Goal: Task Accomplishment & Management: Complete application form

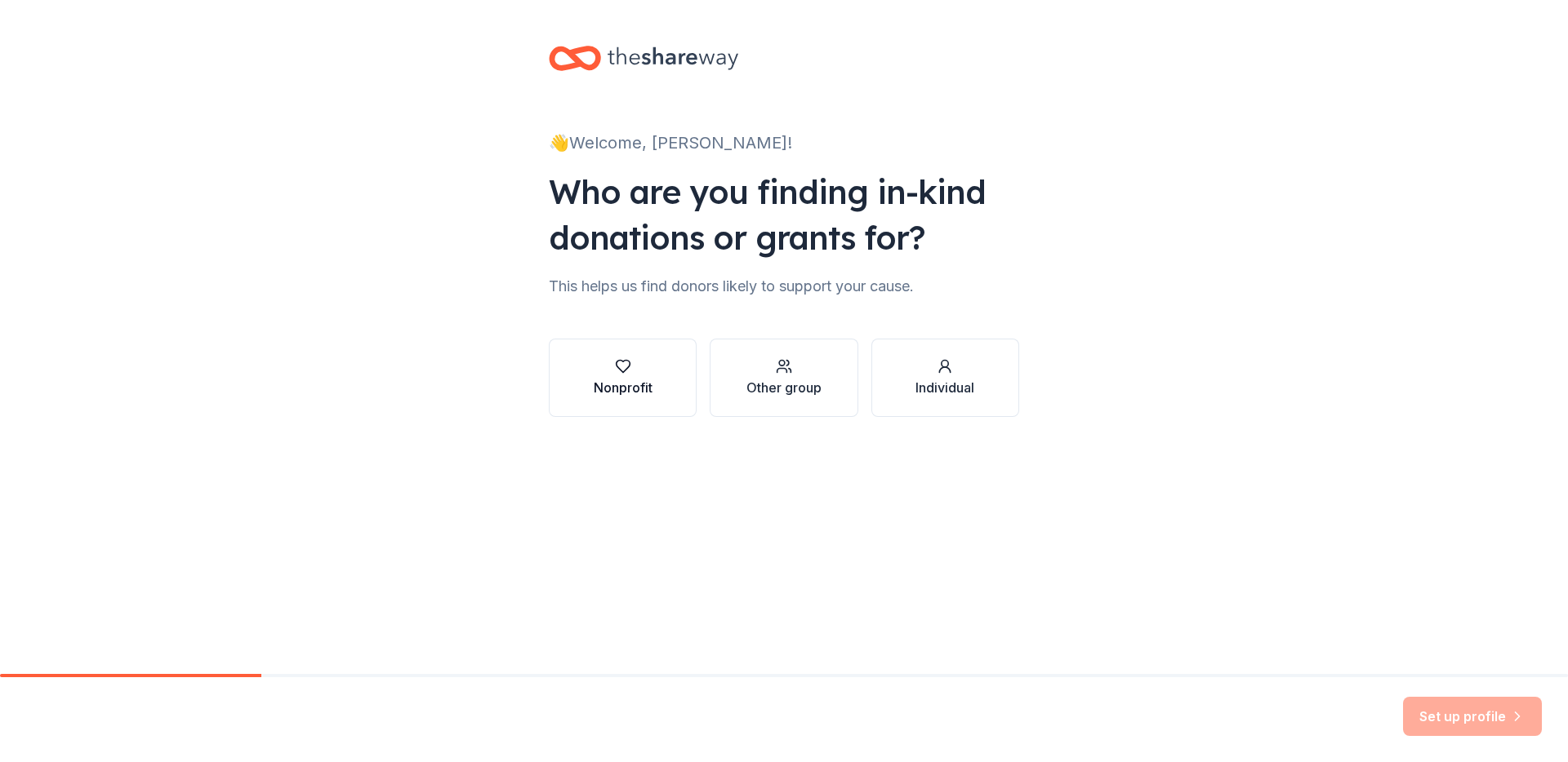
click at [636, 393] on div "Nonprofit" at bounding box center [623, 387] width 59 height 20
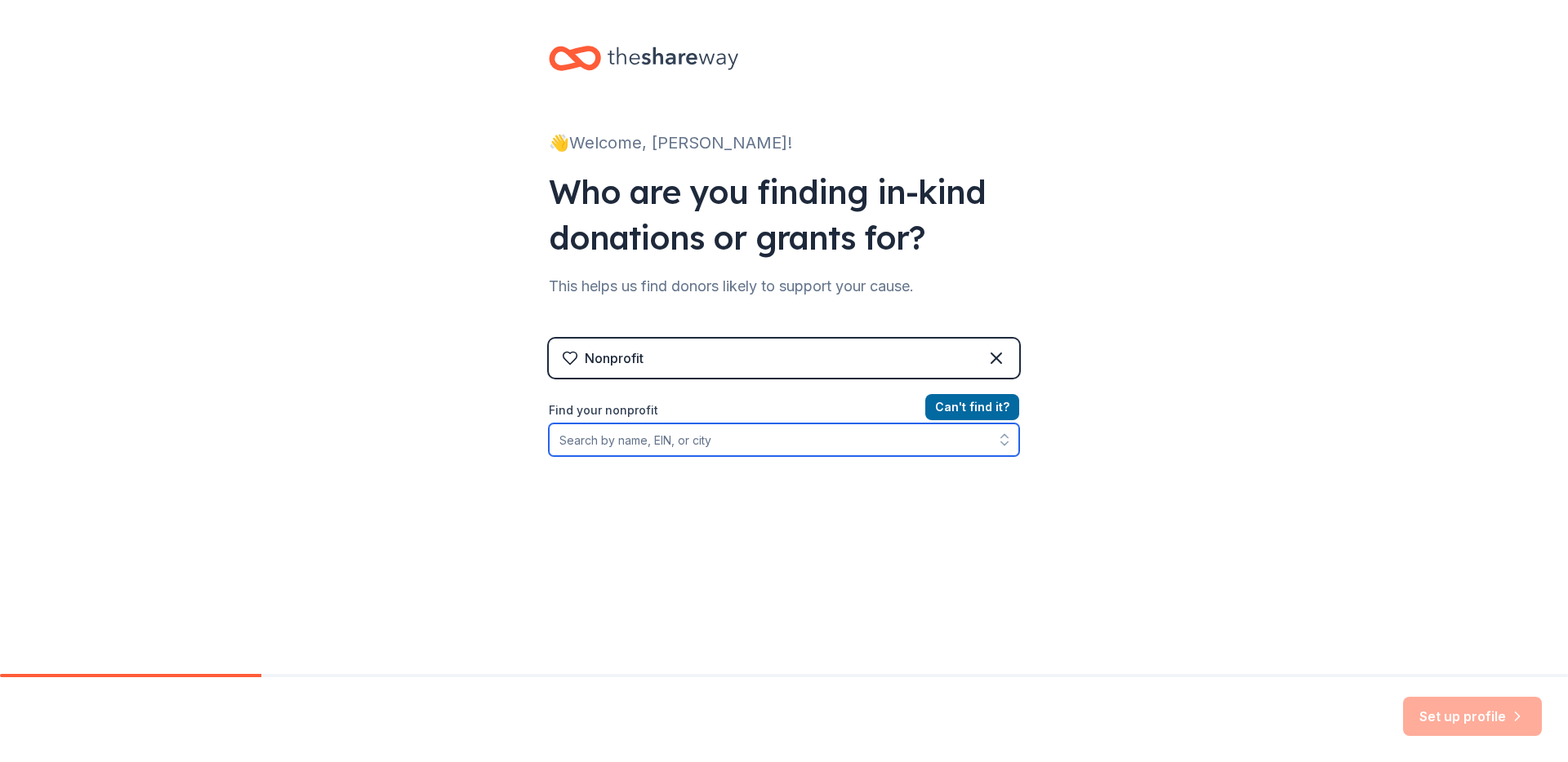
click at [689, 453] on input "Find your nonprofit" at bounding box center [784, 439] width 471 height 33
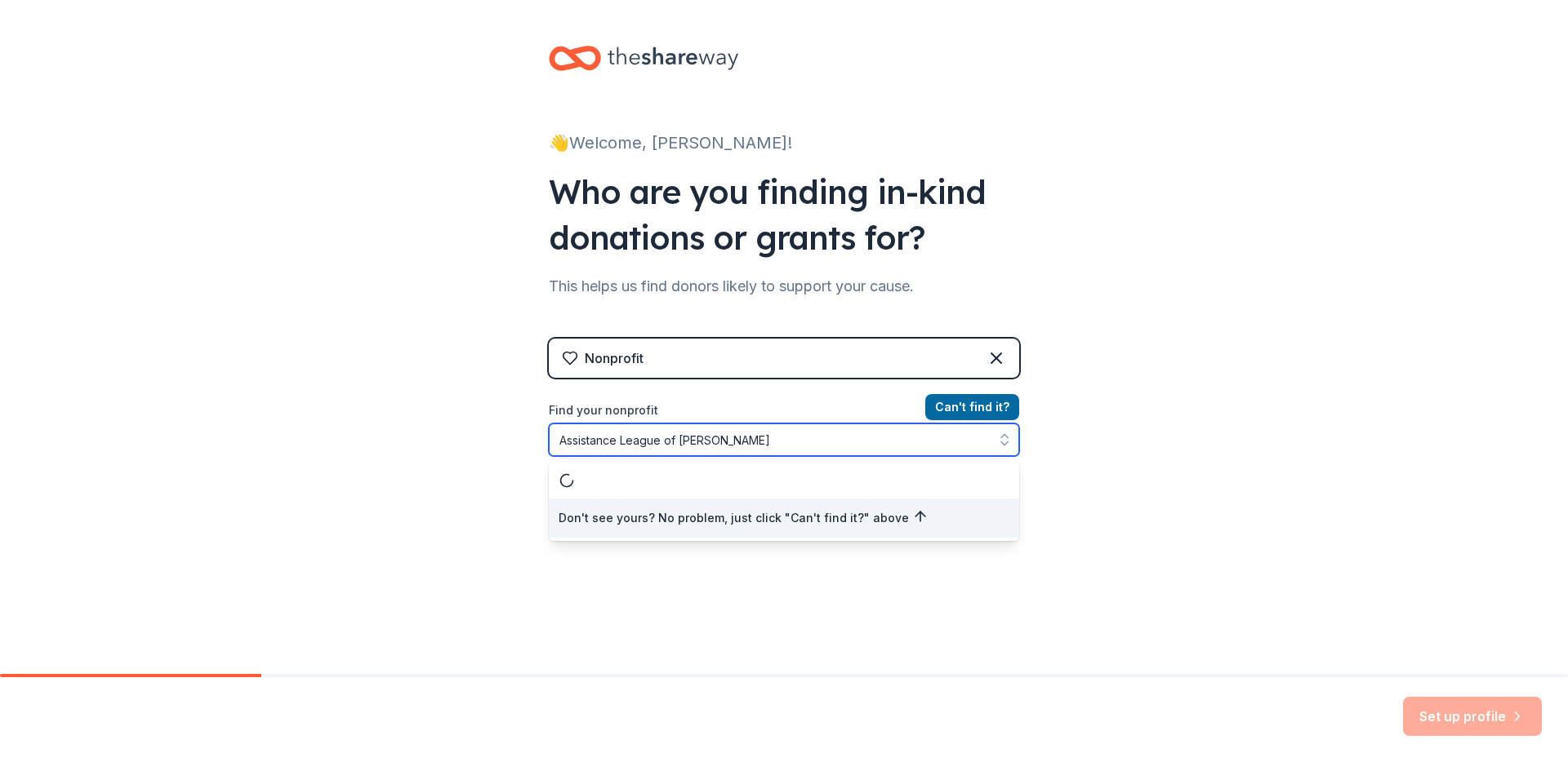
type input "Assistance League of Capistrano"
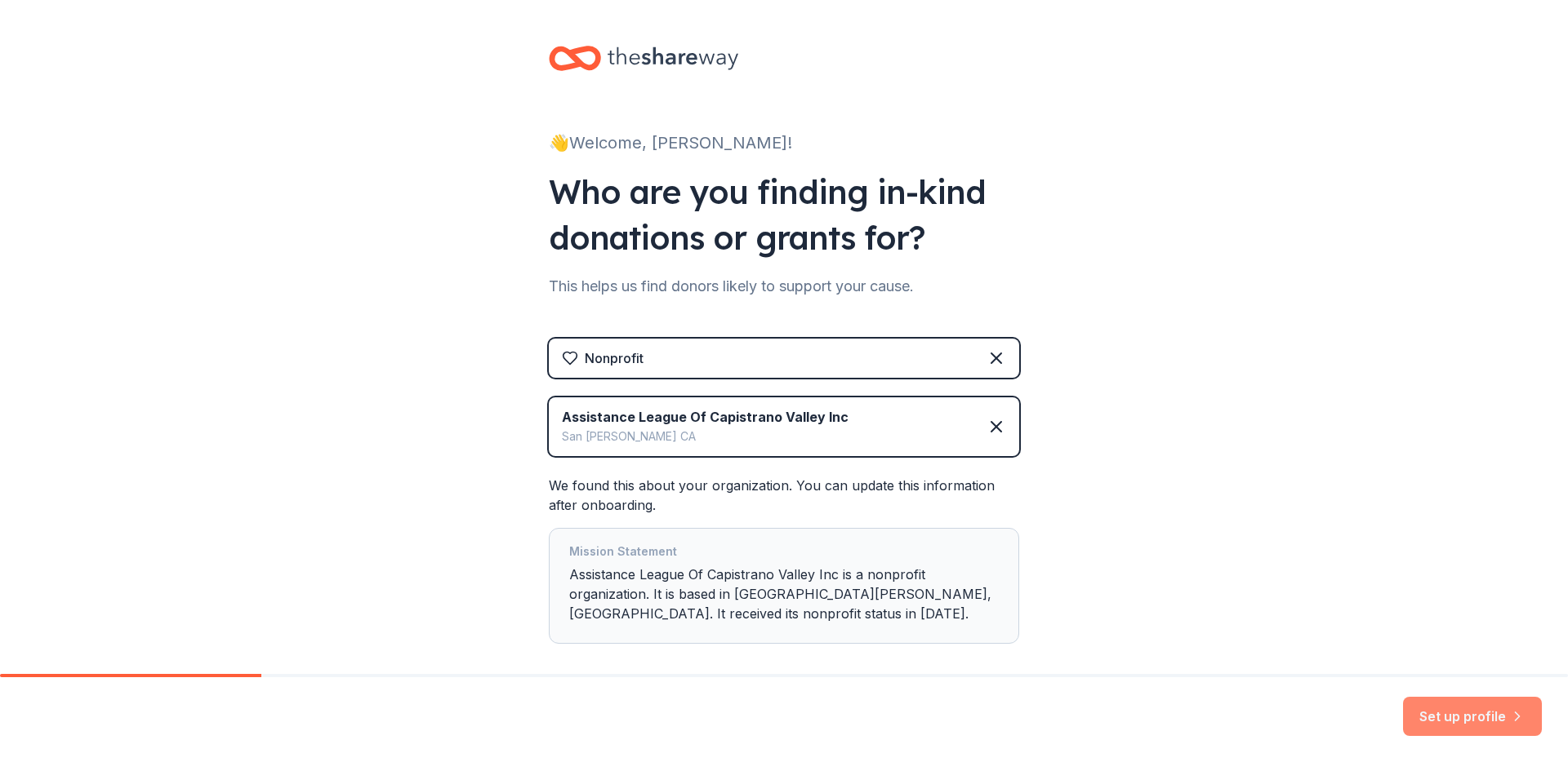
click at [1434, 706] on button "Set up profile" at bounding box center [1473, 717] width 138 height 39
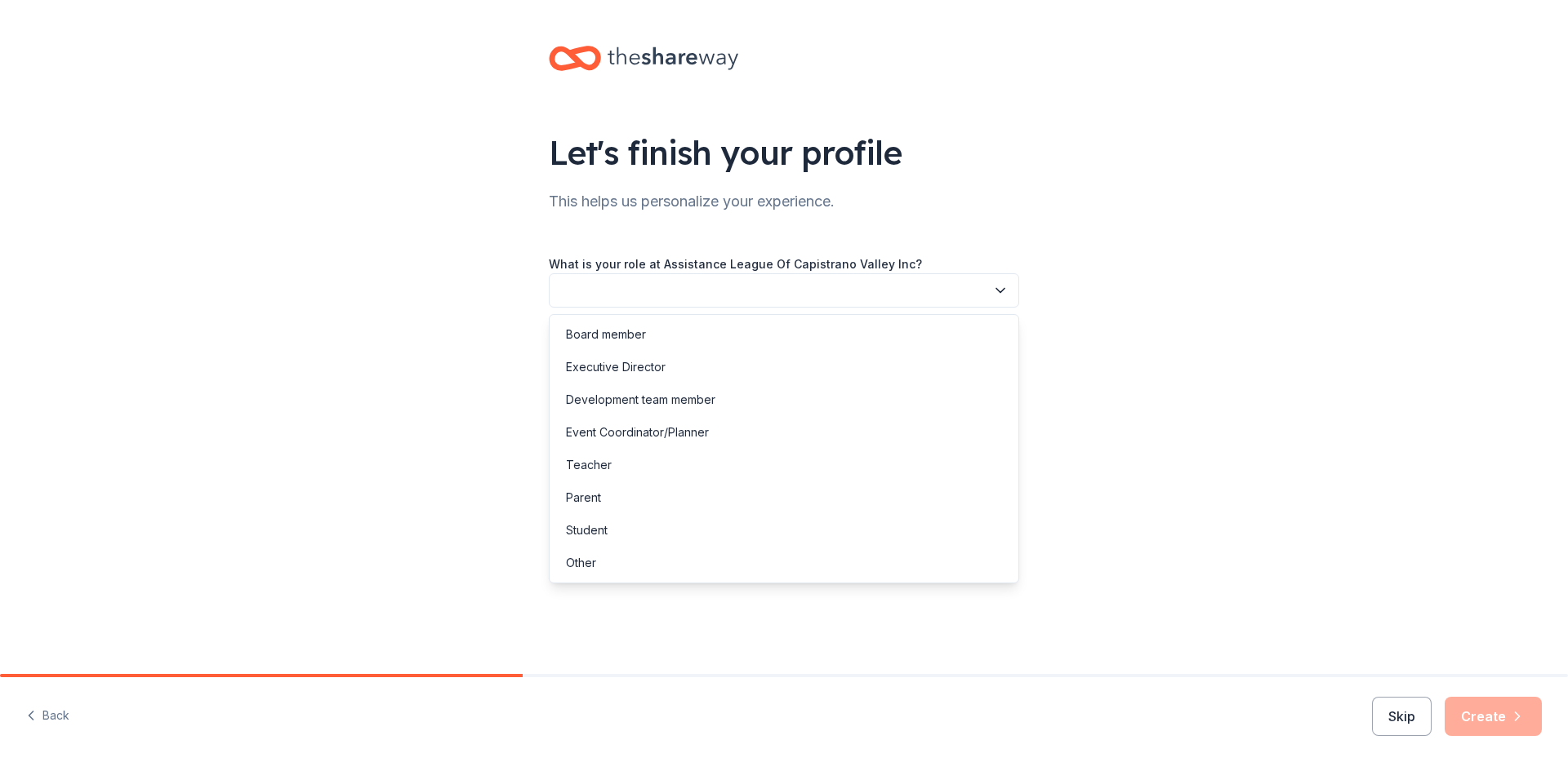
click at [1001, 290] on icon "button" at bounding box center [1000, 290] width 16 height 16
click at [690, 404] on div "Development team member" at bounding box center [641, 399] width 150 height 20
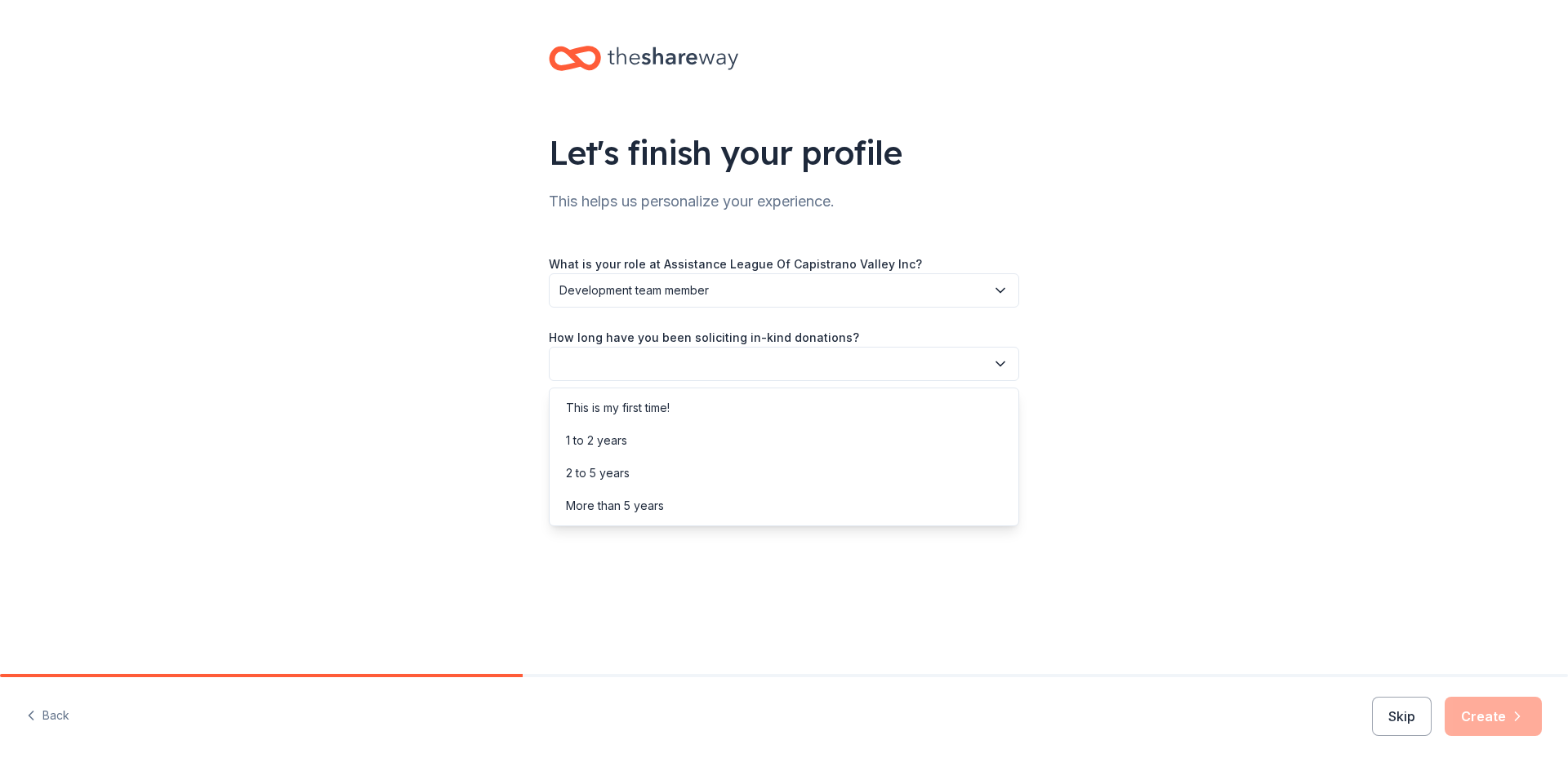
click at [1001, 367] on icon "button" at bounding box center [1000, 364] width 16 height 16
click at [714, 447] on div "1 to 2 years" at bounding box center [784, 440] width 462 height 33
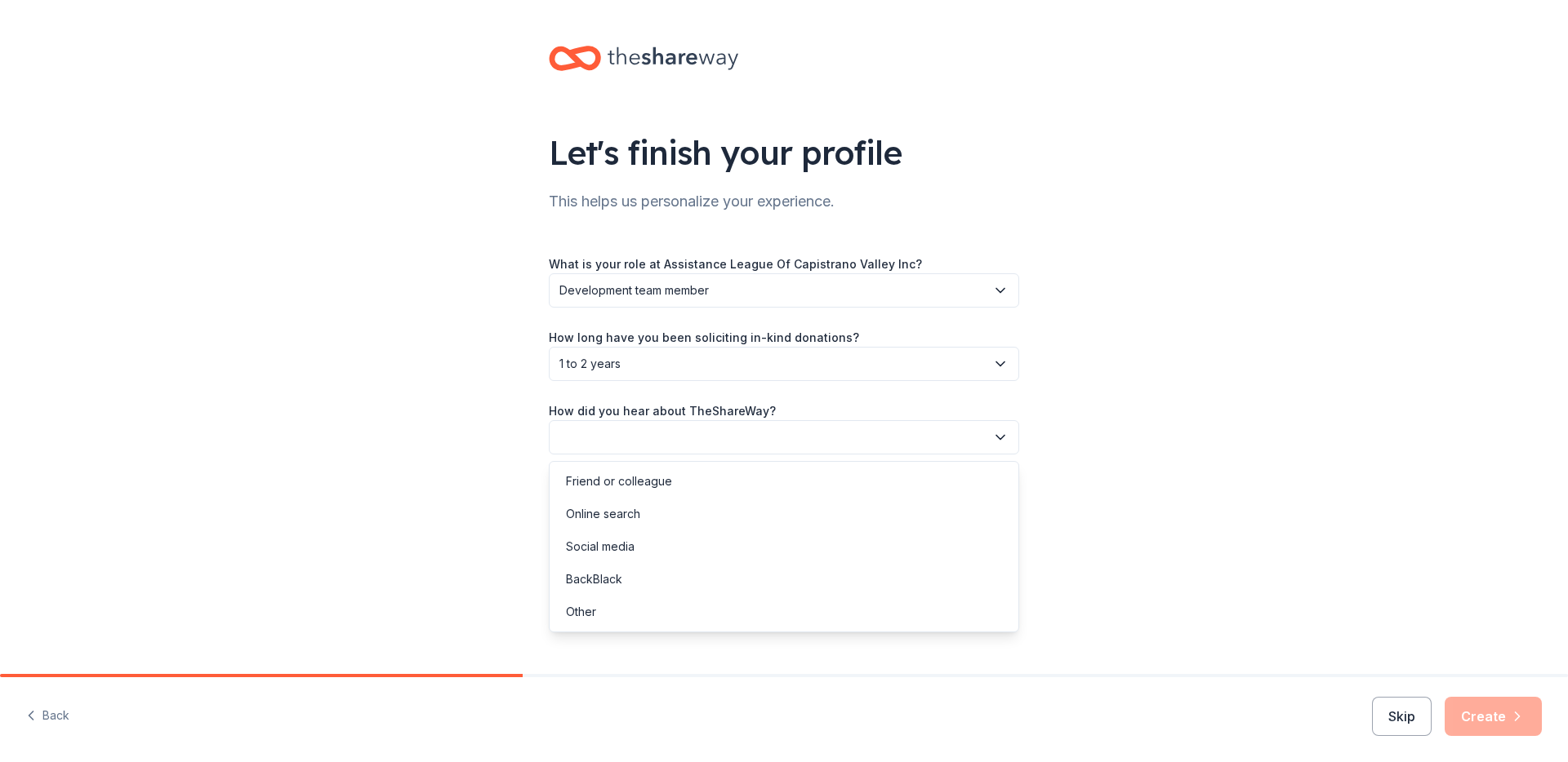
click at [1001, 443] on icon "button" at bounding box center [1000, 437] width 16 height 16
click at [762, 486] on div "Friend or colleague" at bounding box center [784, 482] width 462 height 33
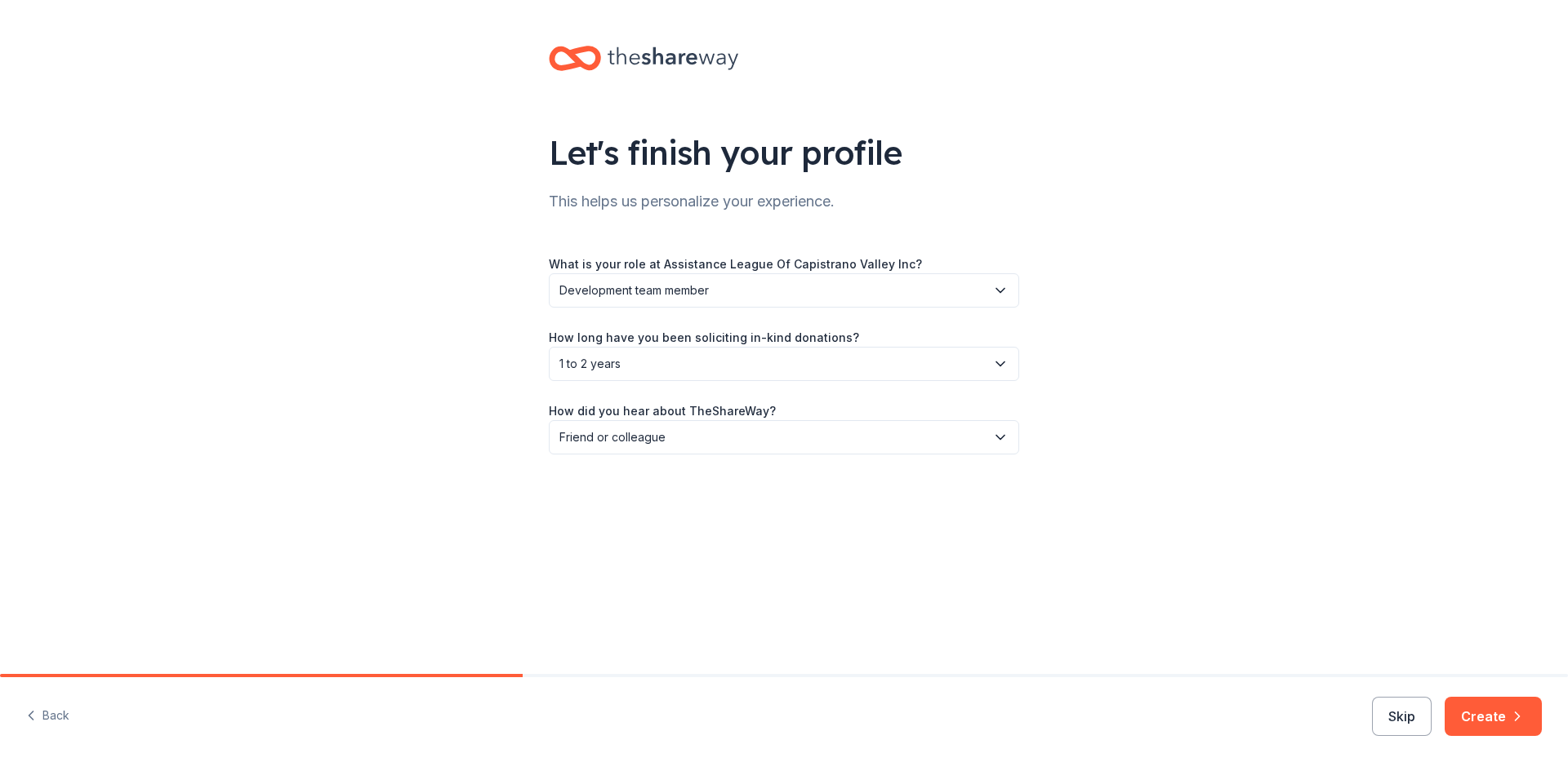
click at [762, 486] on div "Let's finish your profile This helps us personalize your experience. What is yo…" at bounding box center [784, 266] width 523 height 533
click at [1484, 709] on button "Create" at bounding box center [1494, 717] width 97 height 39
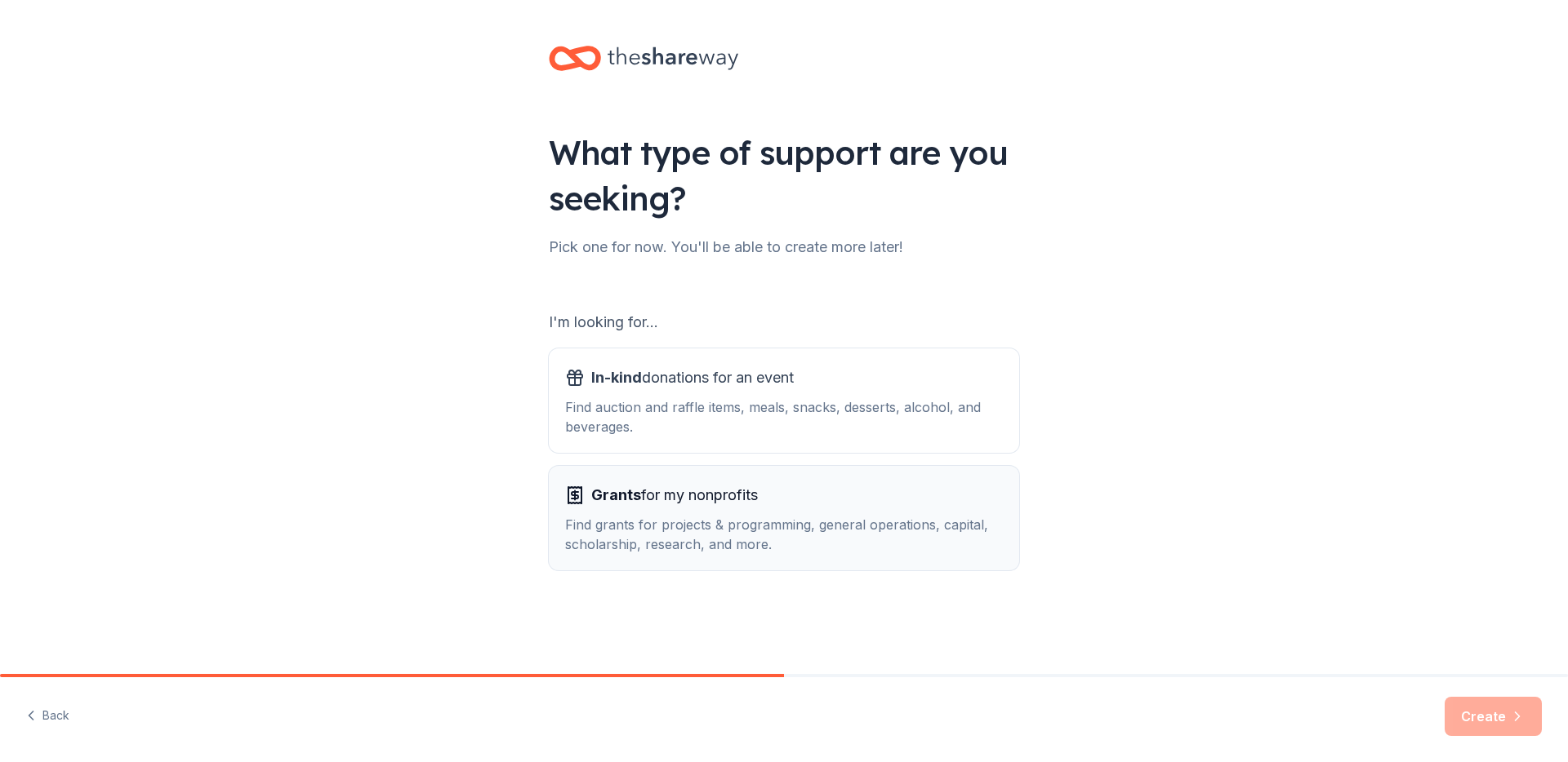
click at [628, 524] on div "Find grants for projects & programming, general operations, capital, scholarshi…" at bounding box center [784, 535] width 438 height 39
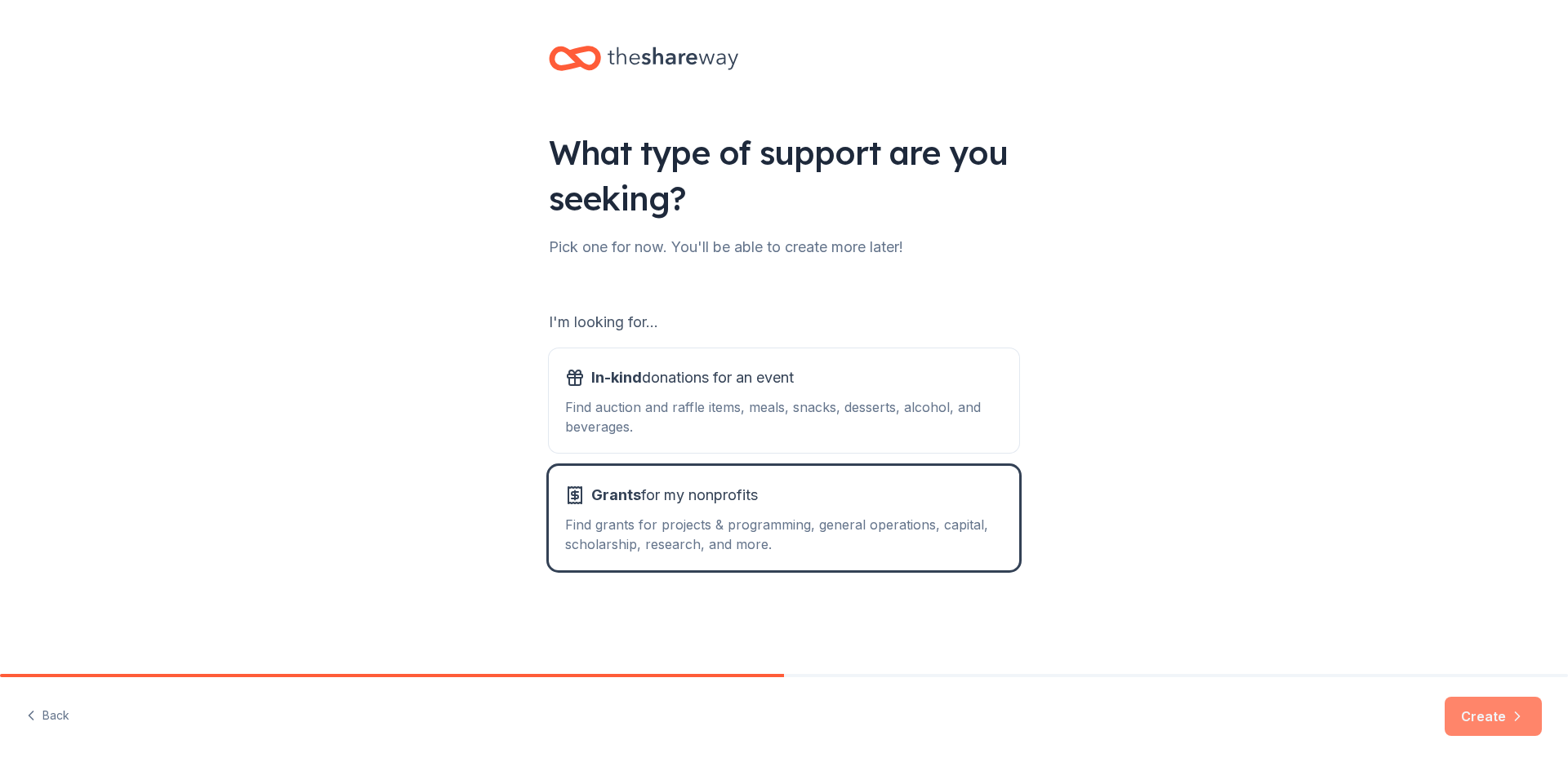
click at [1473, 704] on button "Create" at bounding box center [1494, 717] width 97 height 39
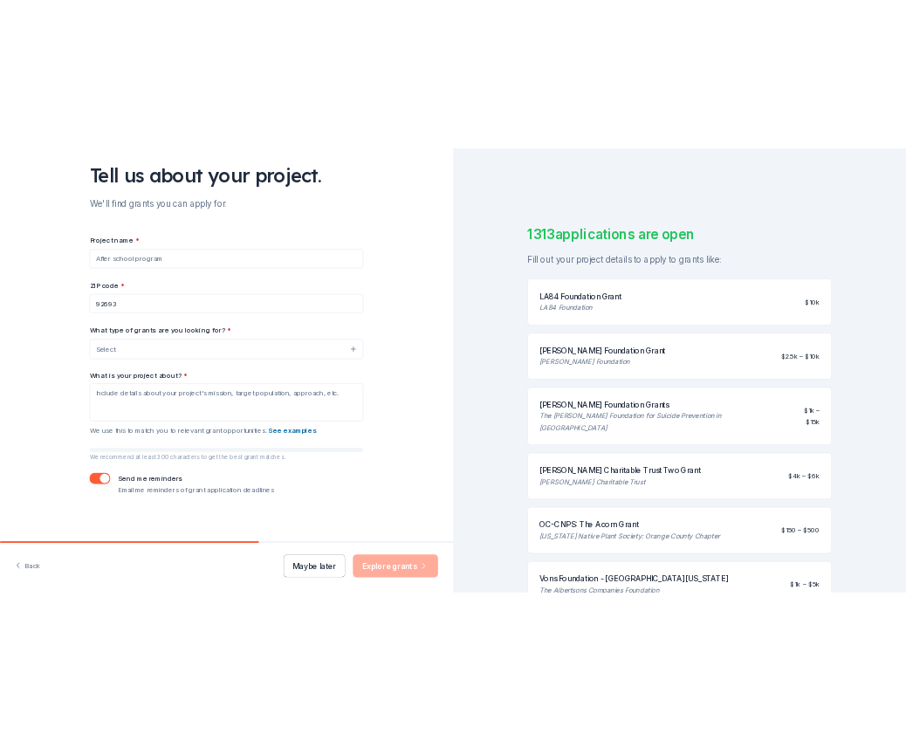
scroll to position [114, 0]
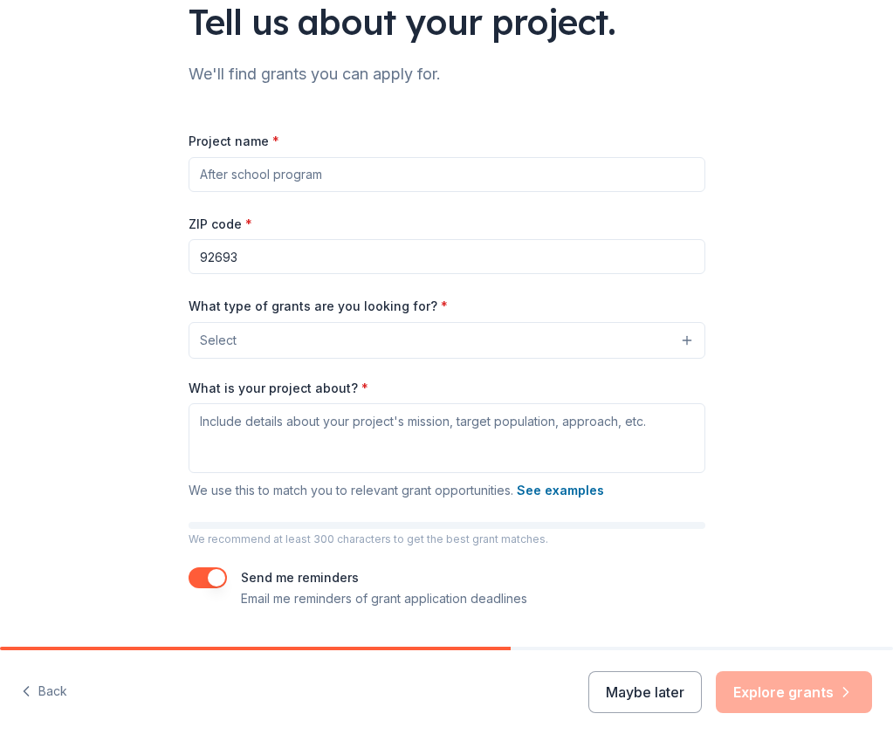
click at [189, 192] on input "Project name *" at bounding box center [447, 174] width 517 height 35
type input "Igniting Potential"
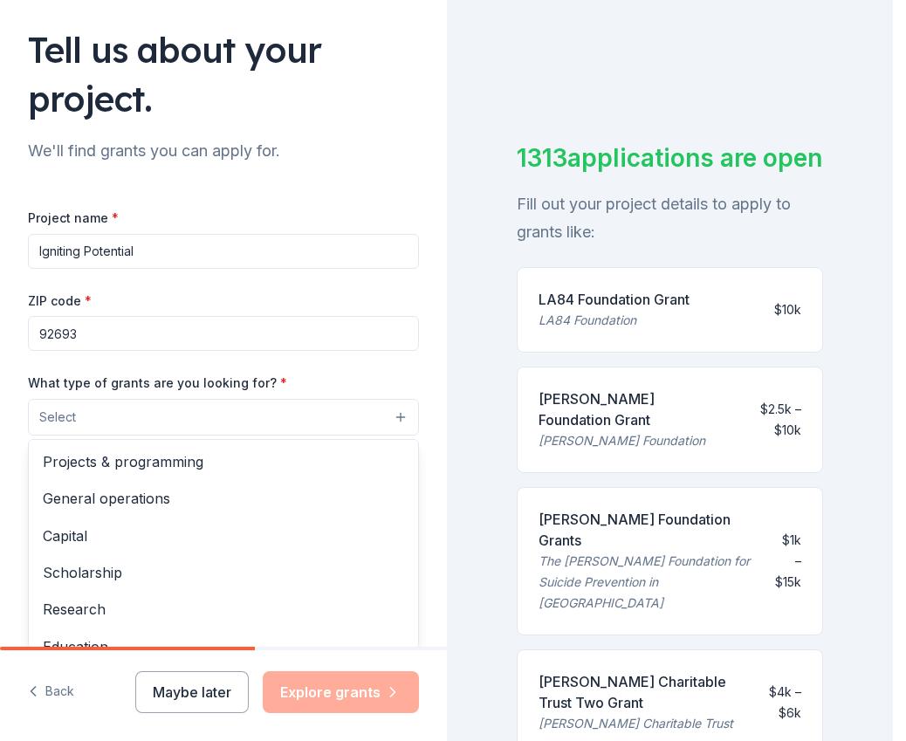
click at [289, 416] on button "Select" at bounding box center [223, 417] width 391 height 37
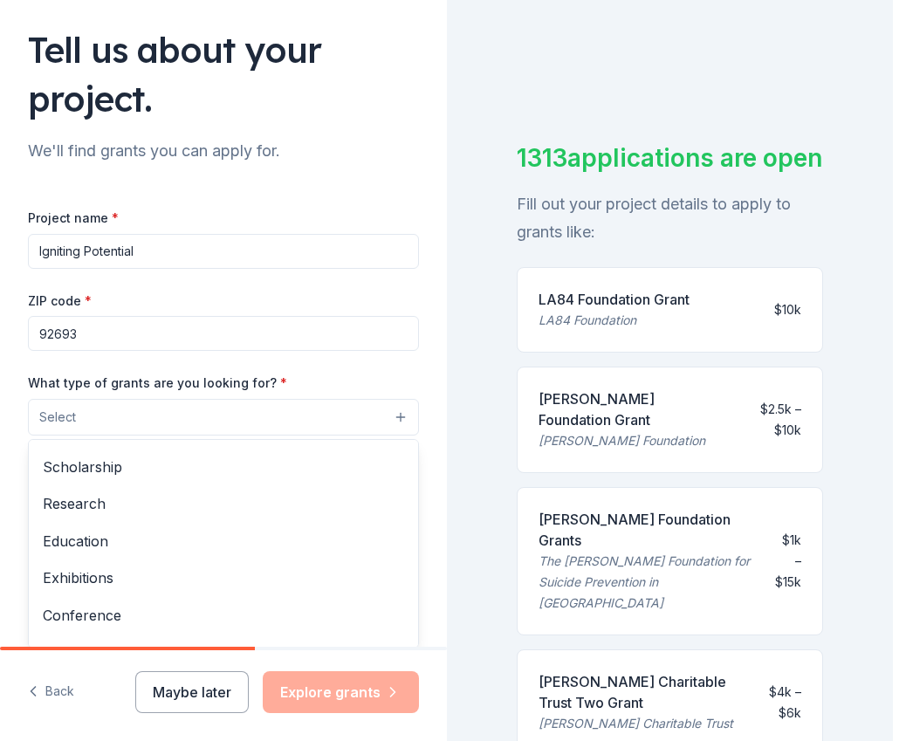
scroll to position [114, 0]
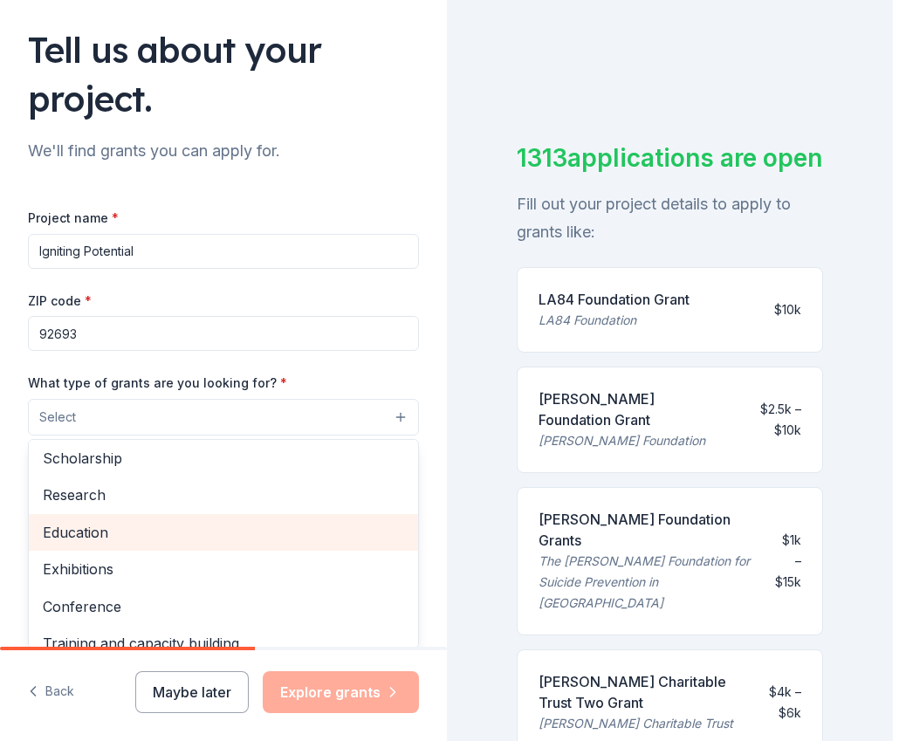
click at [89, 528] on span "Education" at bounding box center [223, 532] width 361 height 23
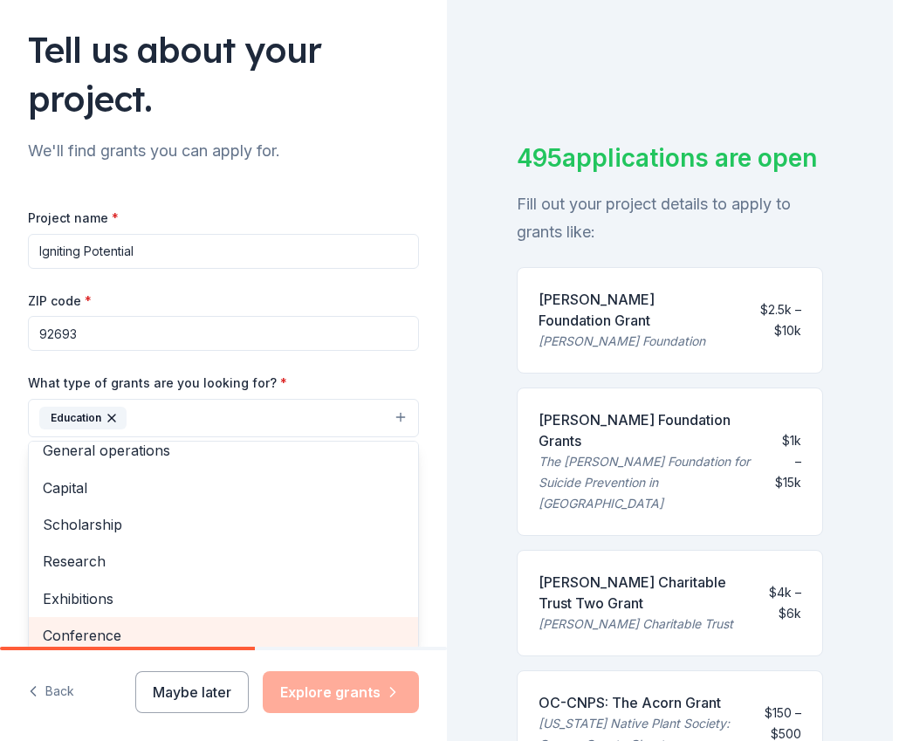
scroll to position [0, 0]
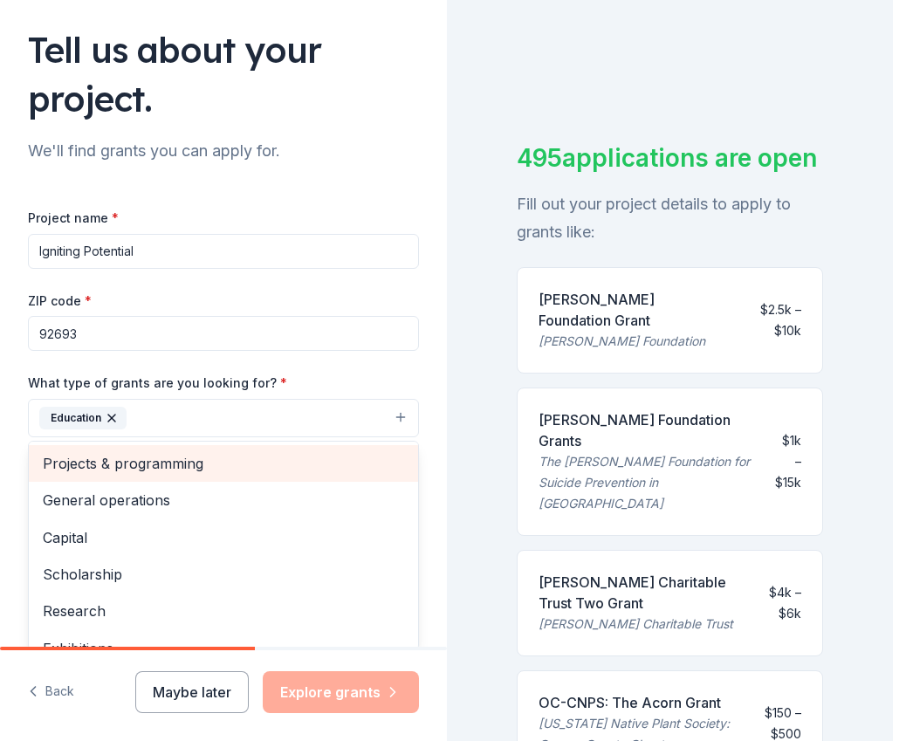
click at [155, 452] on span "Projects & programming" at bounding box center [223, 463] width 361 height 23
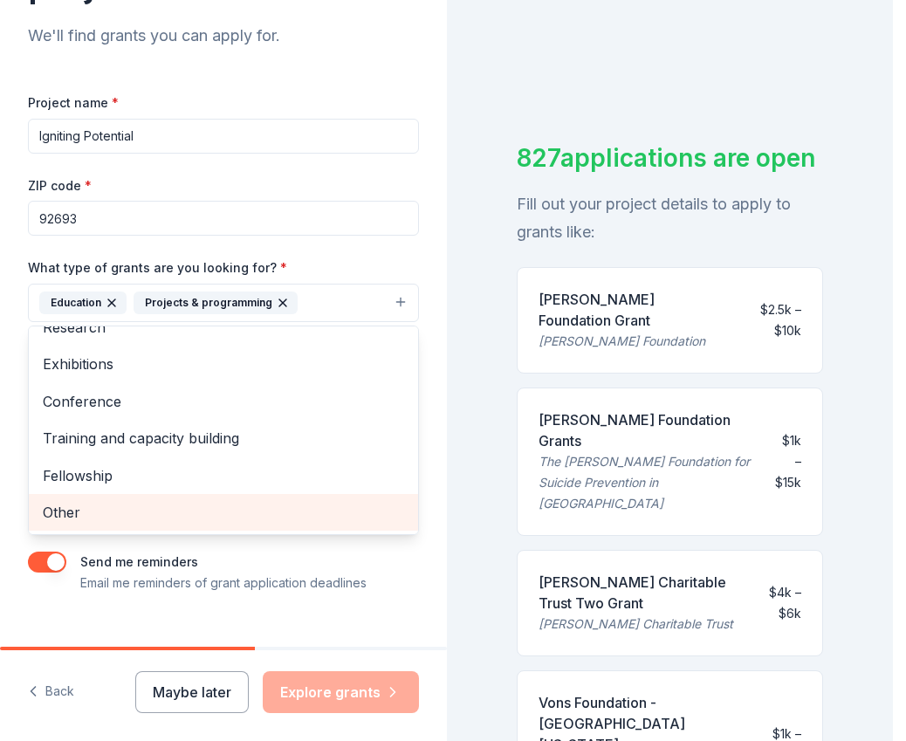
scroll to position [259, 0]
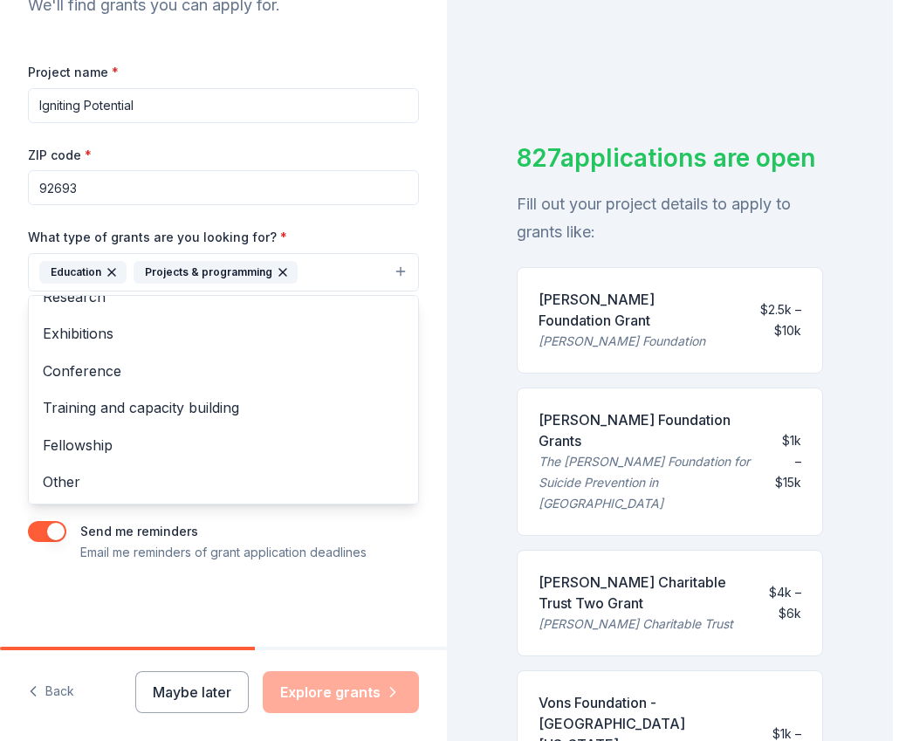
click at [336, 687] on div "Tell us about your project. We'll find grants you can apply for. Project name *…" at bounding box center [223, 370] width 447 height 741
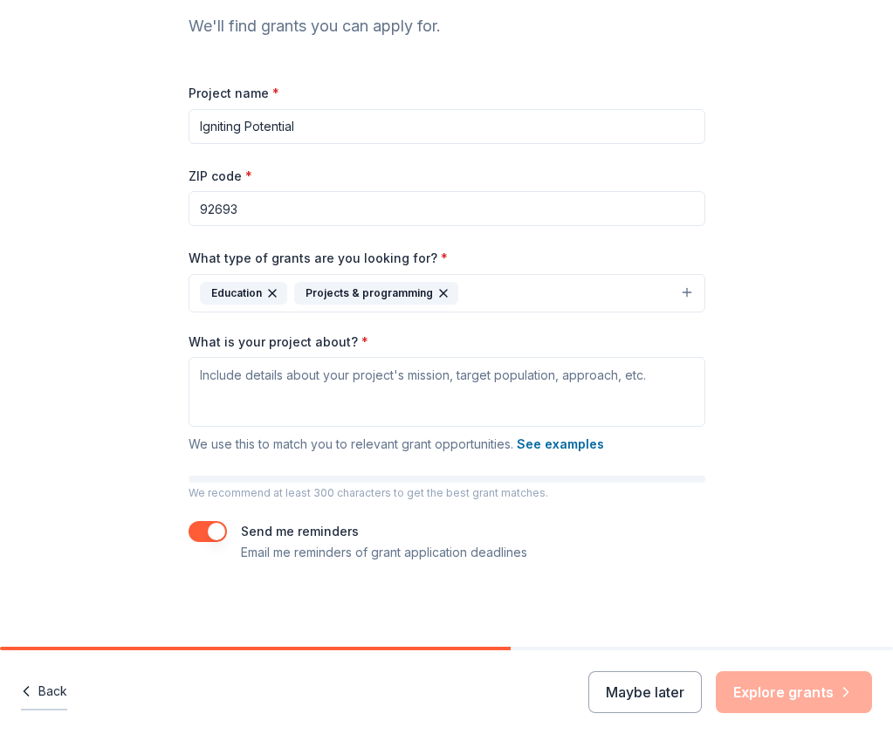
click at [47, 690] on button "Back" at bounding box center [44, 692] width 46 height 37
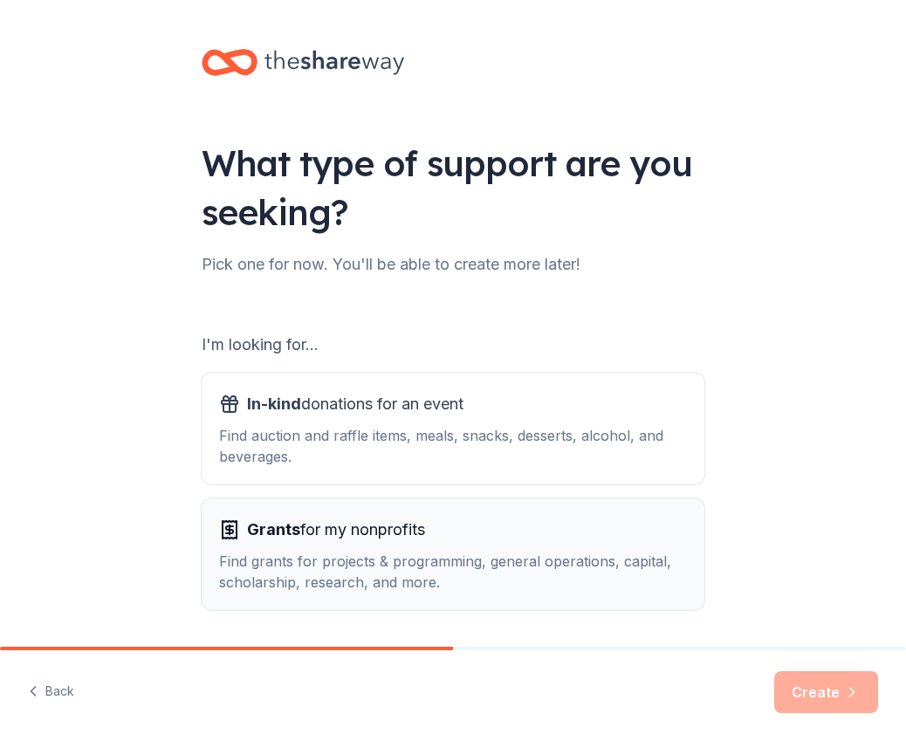
click at [340, 523] on span "Grants for my nonprofits" at bounding box center [336, 530] width 178 height 28
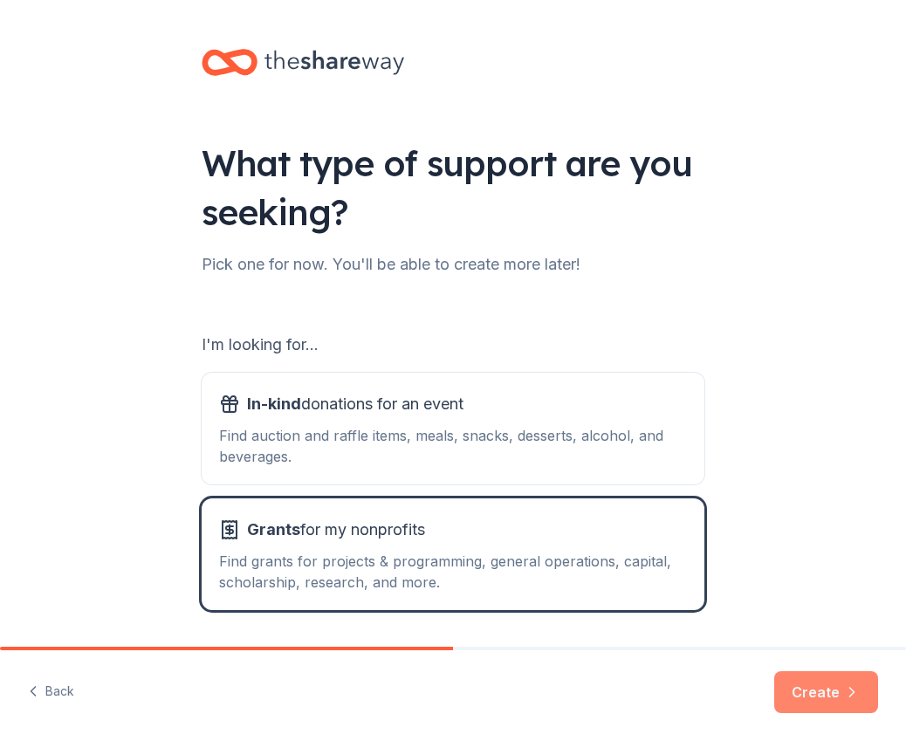
click at [806, 693] on button "Create" at bounding box center [826, 692] width 104 height 42
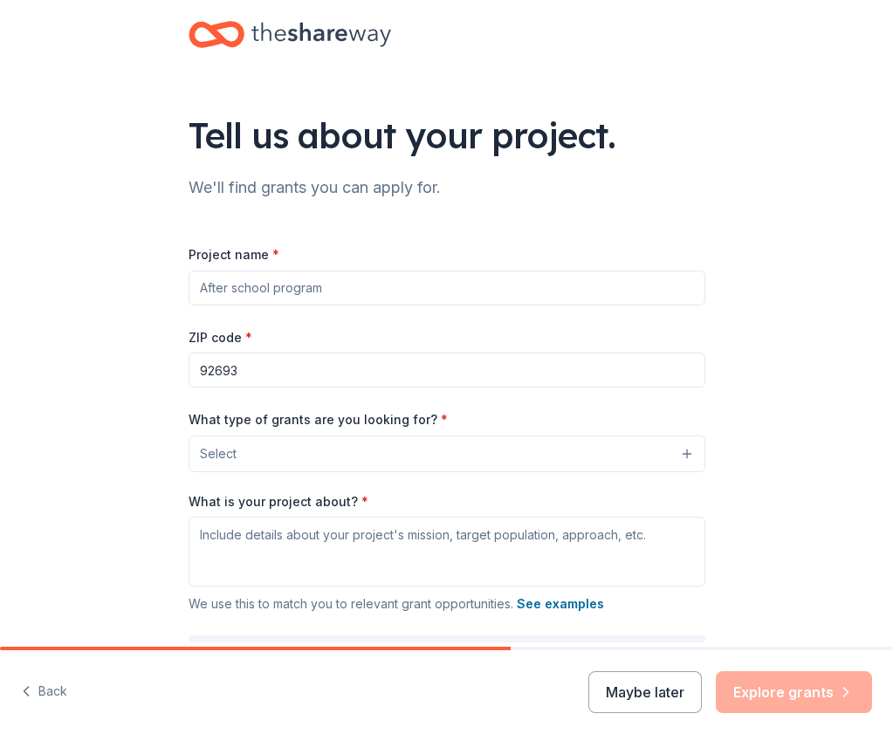
click at [189, 306] on input "Project name *" at bounding box center [447, 288] width 517 height 35
click at [189, 306] on input "I" at bounding box center [447, 288] width 517 height 35
click at [189, 306] on input "Igniting P" at bounding box center [447, 288] width 517 height 35
type input "Igniting Potential"
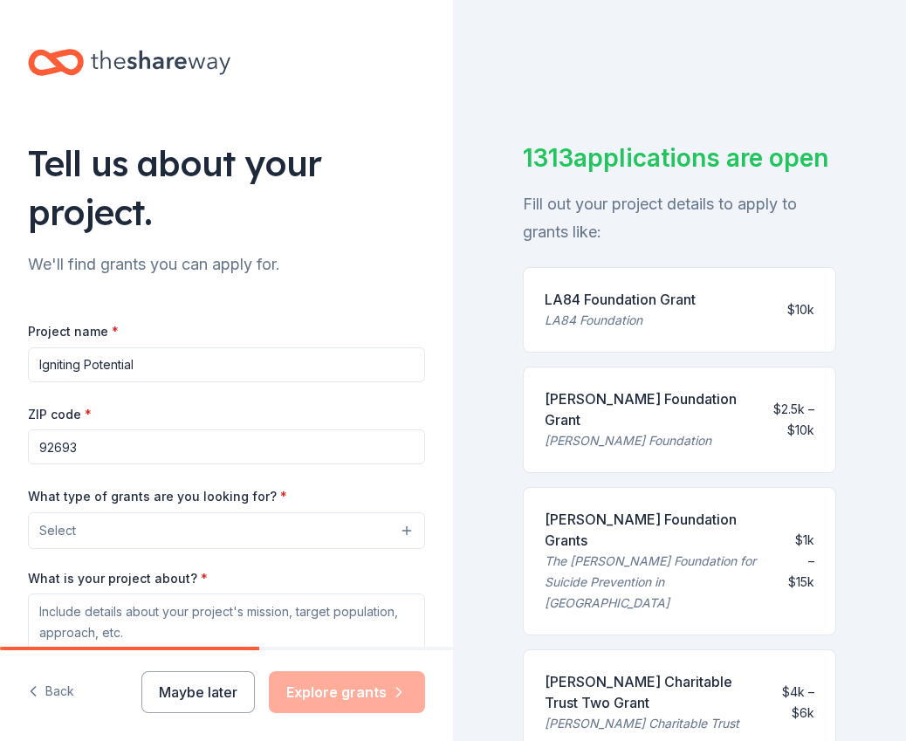
click at [386, 532] on button "Select" at bounding box center [226, 531] width 397 height 37
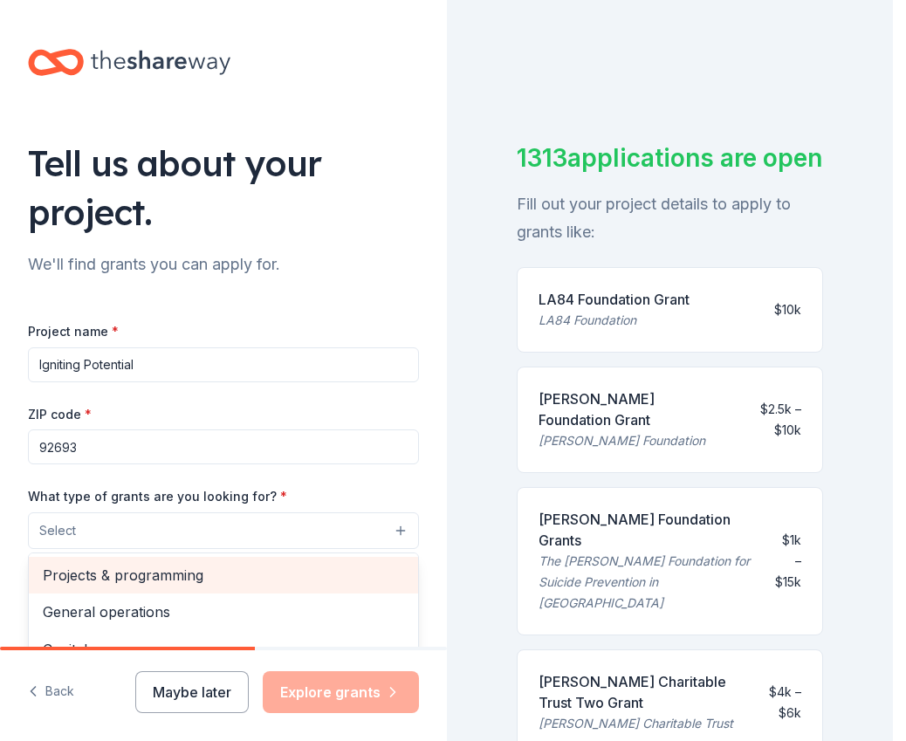
click at [239, 571] on span "Projects & programming" at bounding box center [223, 575] width 361 height 23
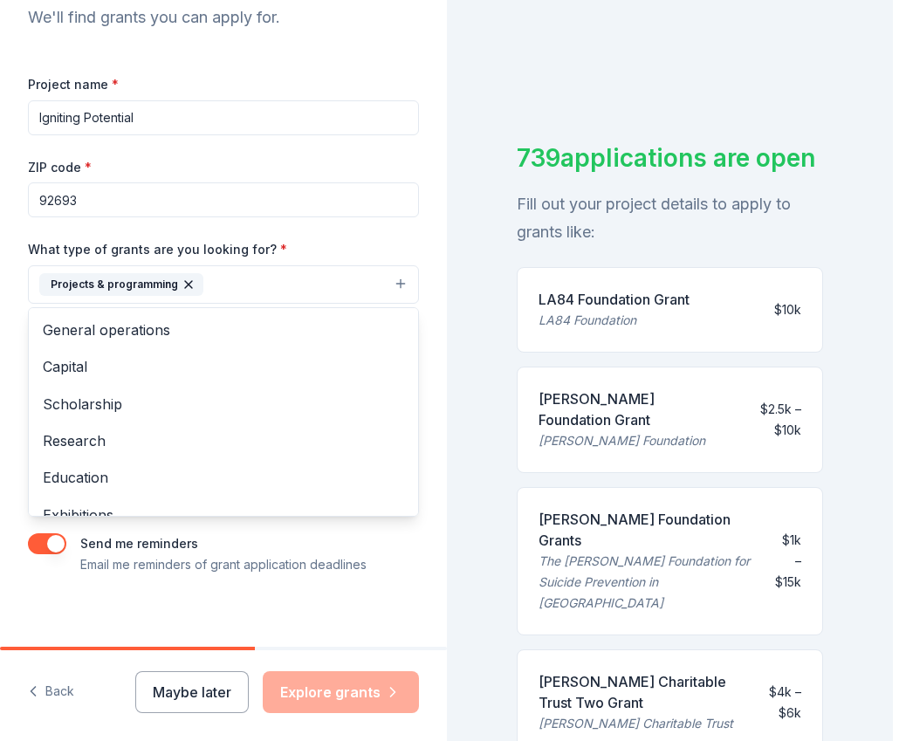
scroll to position [250, 0]
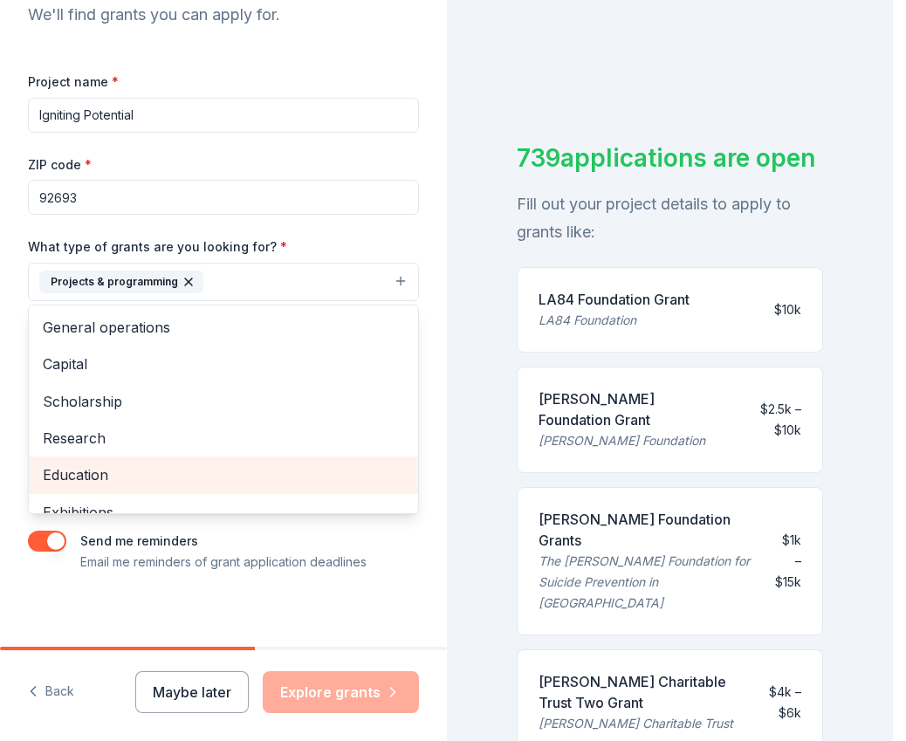
click at [155, 483] on span "Education" at bounding box center [223, 475] width 361 height 23
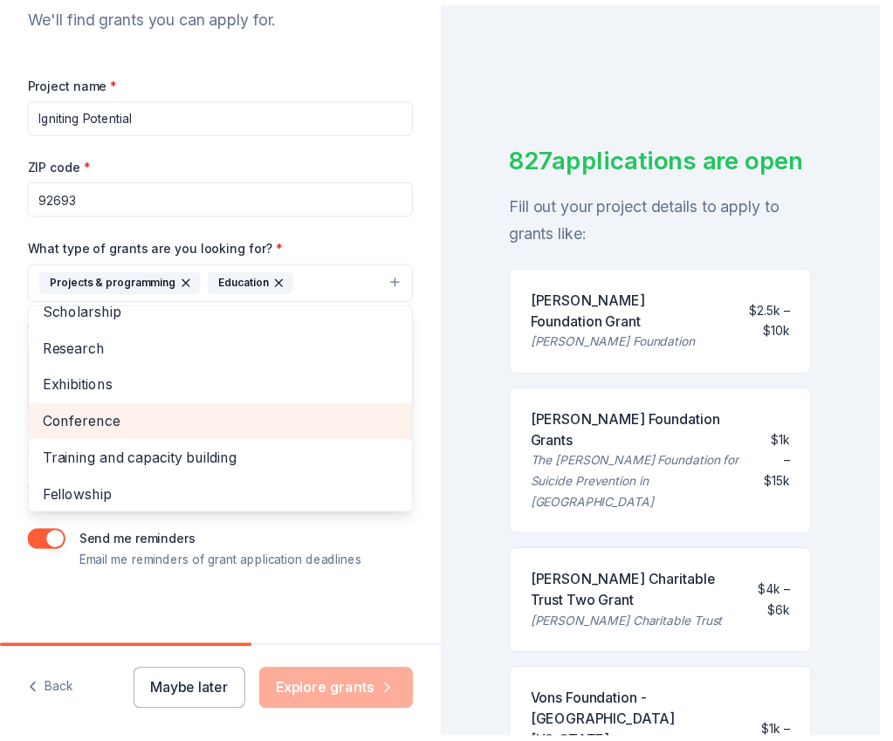
scroll to position [132, 0]
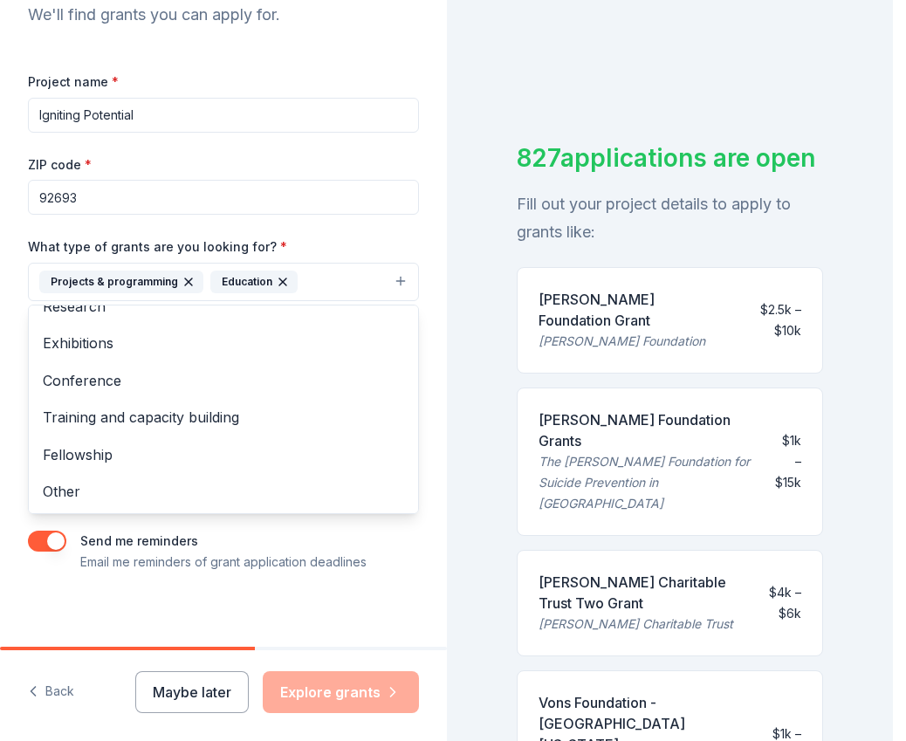
click at [327, 535] on div "Project name * Igniting Potential ZIP code * 92693 What type of grants are you …" at bounding box center [223, 322] width 391 height 502
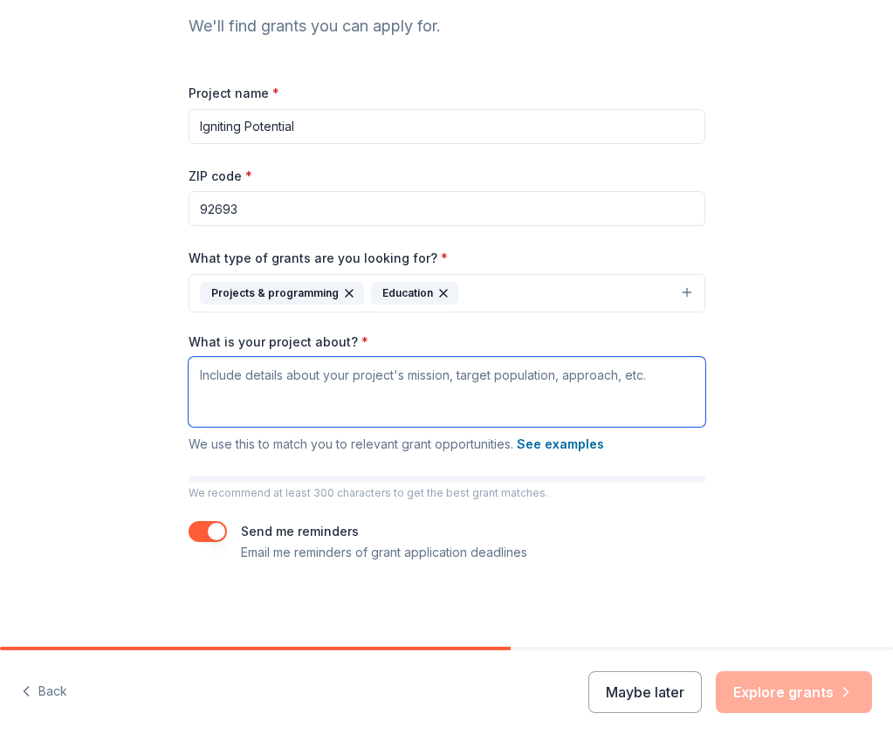
click at [189, 377] on textarea "What is your project about? *" at bounding box center [447, 392] width 517 height 70
paste textarea "The Assistance League of Capistrano Valley (ALCV) is an all-volunteer, 501(c)(3…"
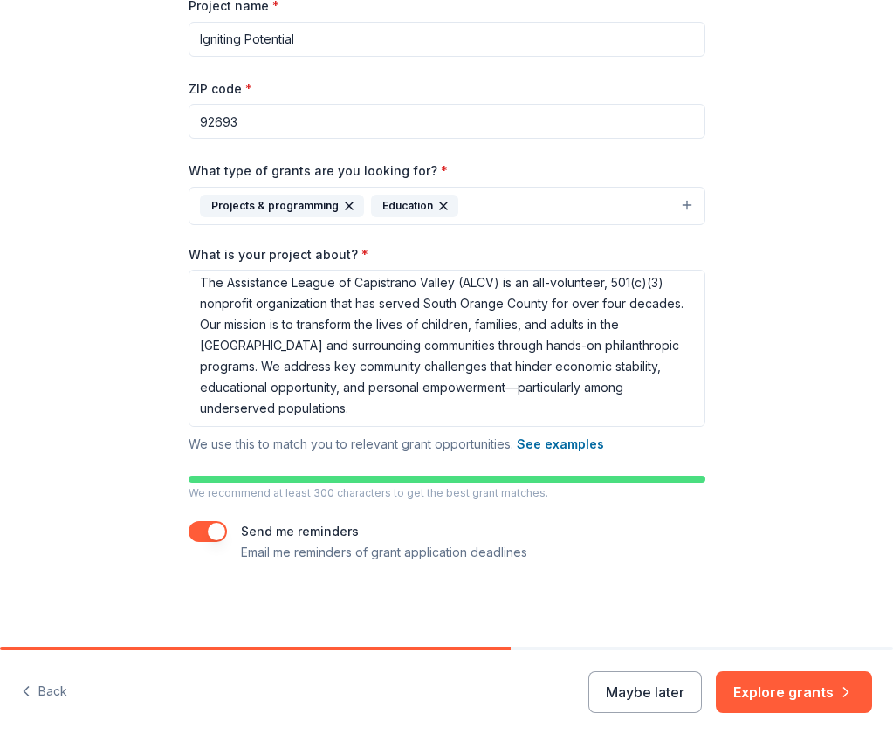
scroll to position [0, 0]
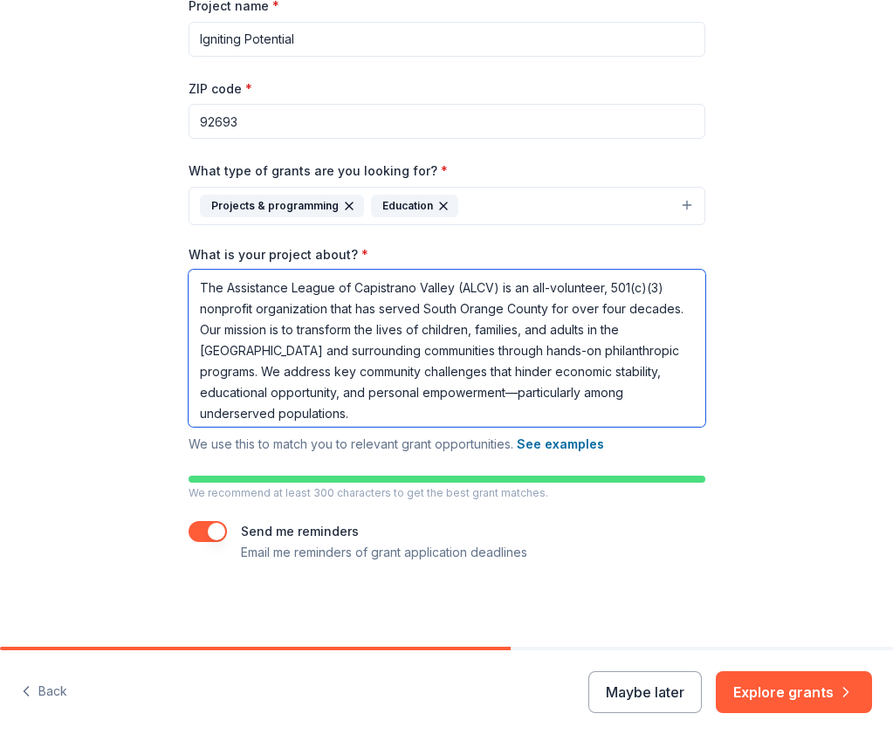
click at [302, 383] on textarea "The Assistance League of Capistrano Valley (ALCV) is an all-volunteer, 501(c)(3…" at bounding box center [447, 348] width 517 height 157
paste textarea "Founded in [DATE], our member volunteers support children in the [GEOGRAPHIC_DA…"
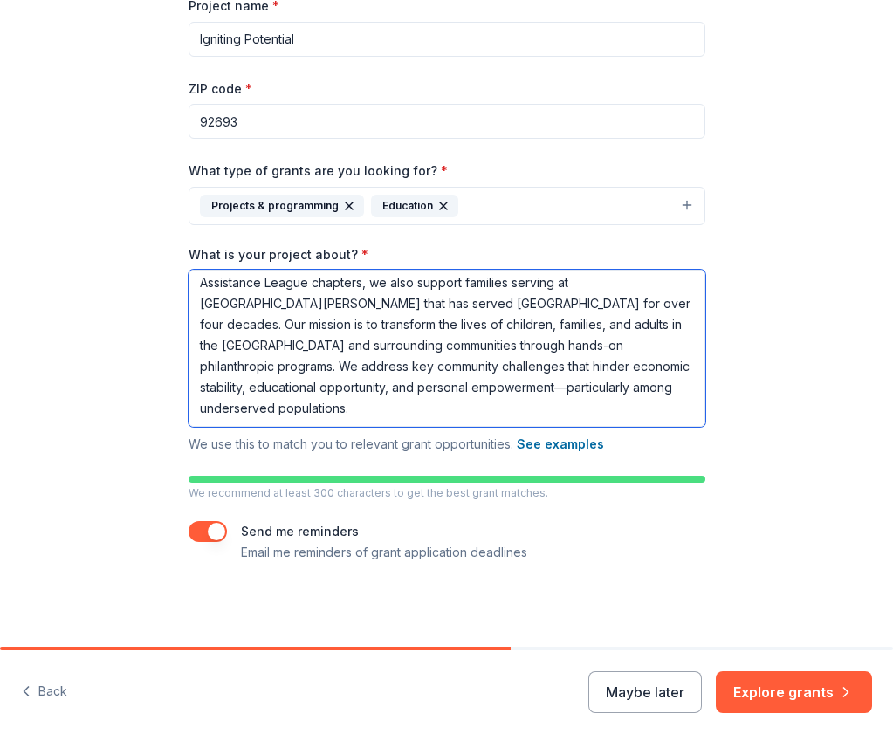
scroll to position [66, 0]
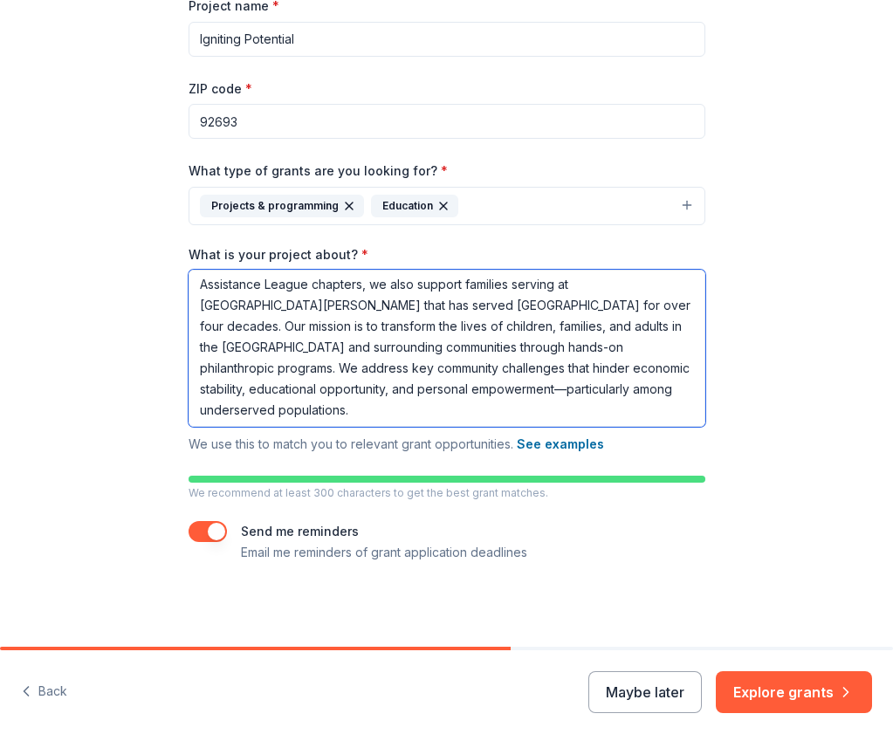
click at [217, 427] on textarea "The Assistance League of Capistrano Valley (ALCV) is an all-volunteer, 501(c)(3…" at bounding box center [447, 348] width 517 height 157
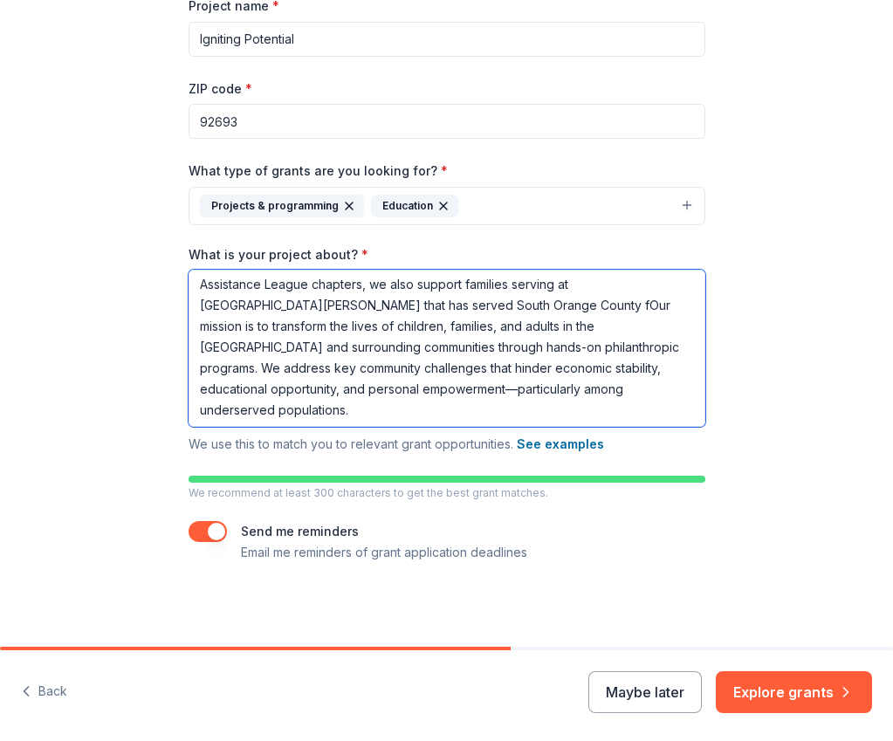
click at [217, 427] on textarea "The Assistance League of Capistrano Valley (ALCV) is an all-volunteer, 501(c)(3…" at bounding box center [447, 348] width 517 height 157
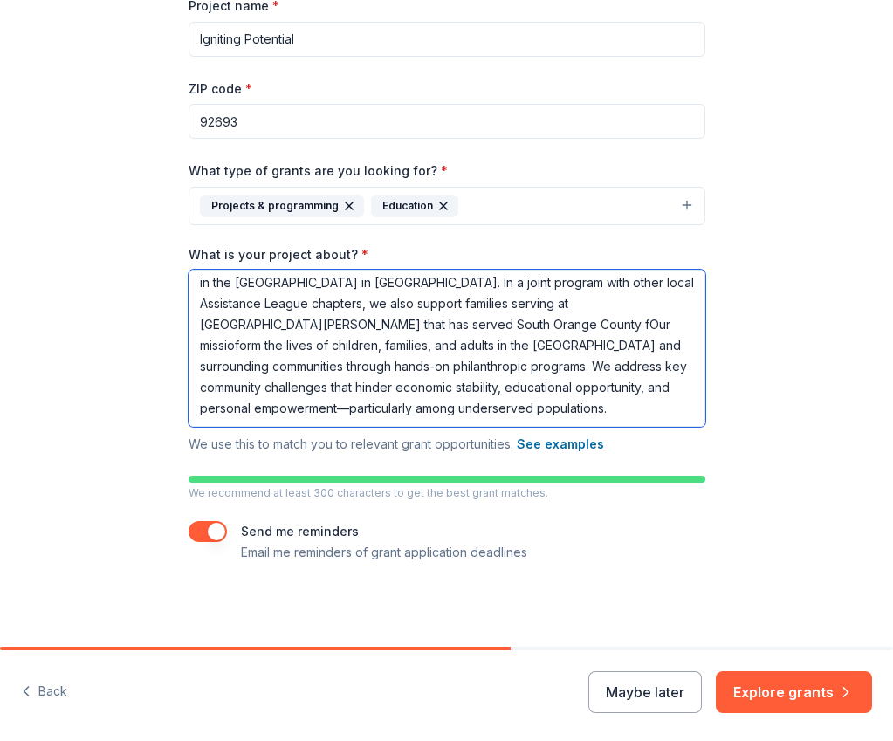
click at [217, 427] on textarea "The Assistance League of Capistrano Valley (ALCV) is an all-volunteer, 501(c)(3…" at bounding box center [447, 348] width 517 height 157
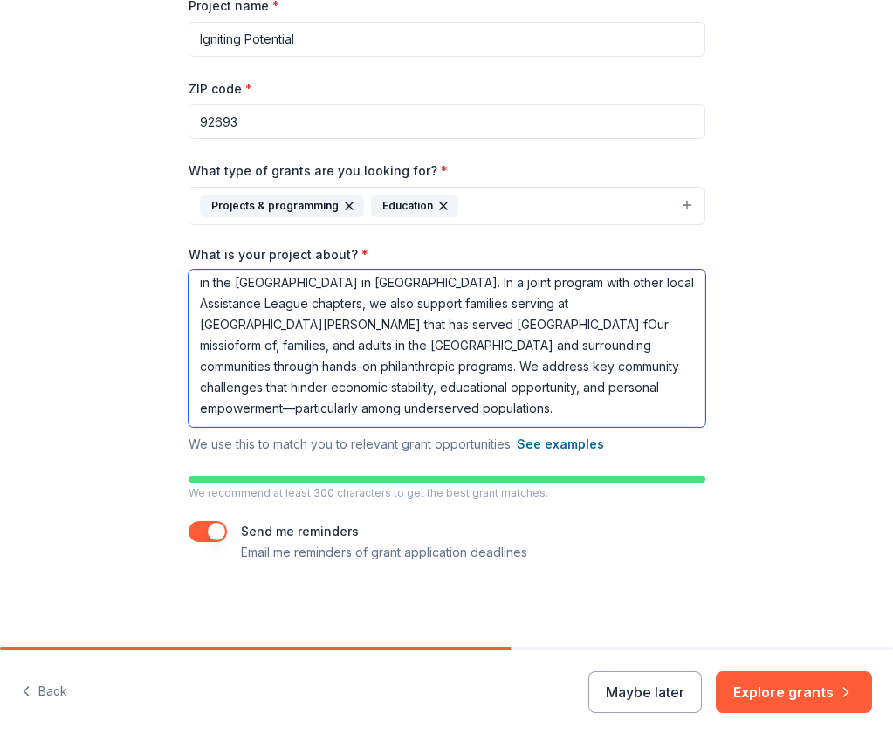
click at [217, 427] on textarea "The Assistance League of Capistrano Valley (ALCV) is an all-volunteer, 501(c)(3…" at bounding box center [447, 348] width 517 height 157
drag, startPoint x: 182, startPoint y: 424, endPoint x: 90, endPoint y: 448, distance: 95.5
click at [189, 427] on textarea "The Assistance League of Capistrano Valley (ALCV) is an all-volunteer, 501(c)(3…" at bounding box center [447, 348] width 517 height 157
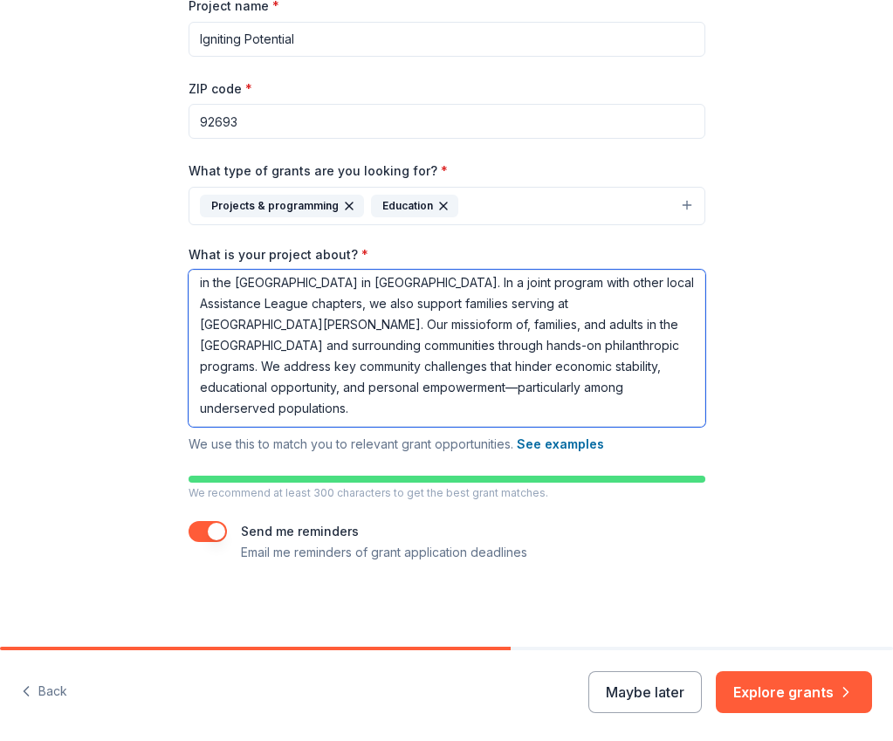
click at [243, 424] on textarea "The Assistance League of Capistrano Valley (ALCV) is an all-volunteer, 501(c)(3…" at bounding box center [447, 348] width 517 height 157
click at [316, 427] on textarea "The Assistance League of Capistrano Valley (ALCV) is an all-volunteer, 501(c)(3…" at bounding box center [447, 348] width 517 height 157
click at [341, 423] on textarea "The Assistance League of Capistrano Valley (ALCV) is an all-volunteer, 501(c)(3…" at bounding box center [447, 348] width 517 height 157
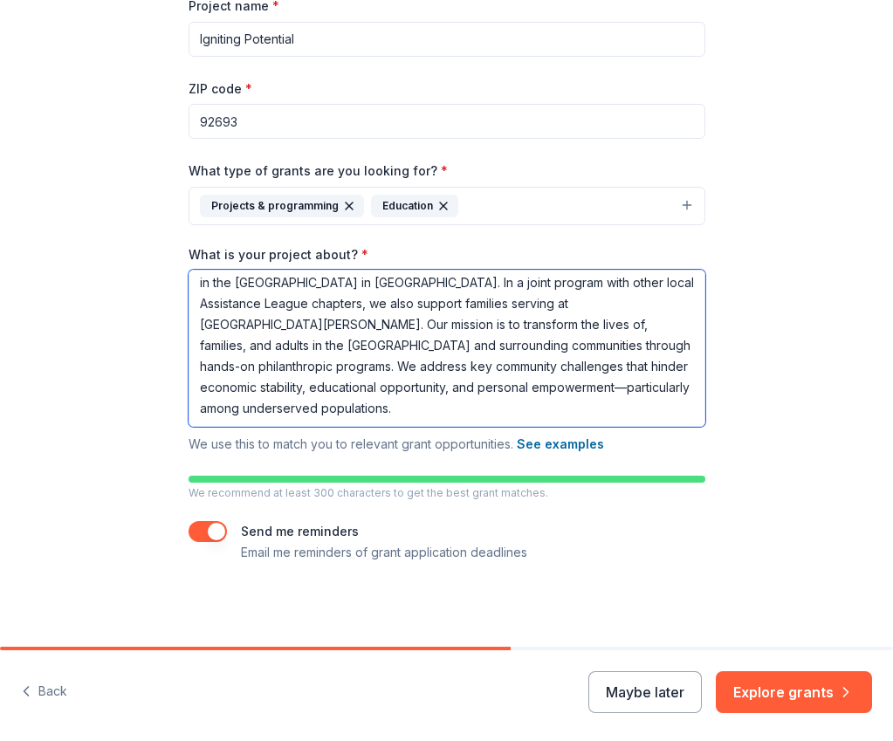
click at [189, 427] on textarea "The Assistance League of Capistrano Valley (ALCV) is an all-volunteer, 501(c)(3…" at bounding box center [447, 348] width 517 height 157
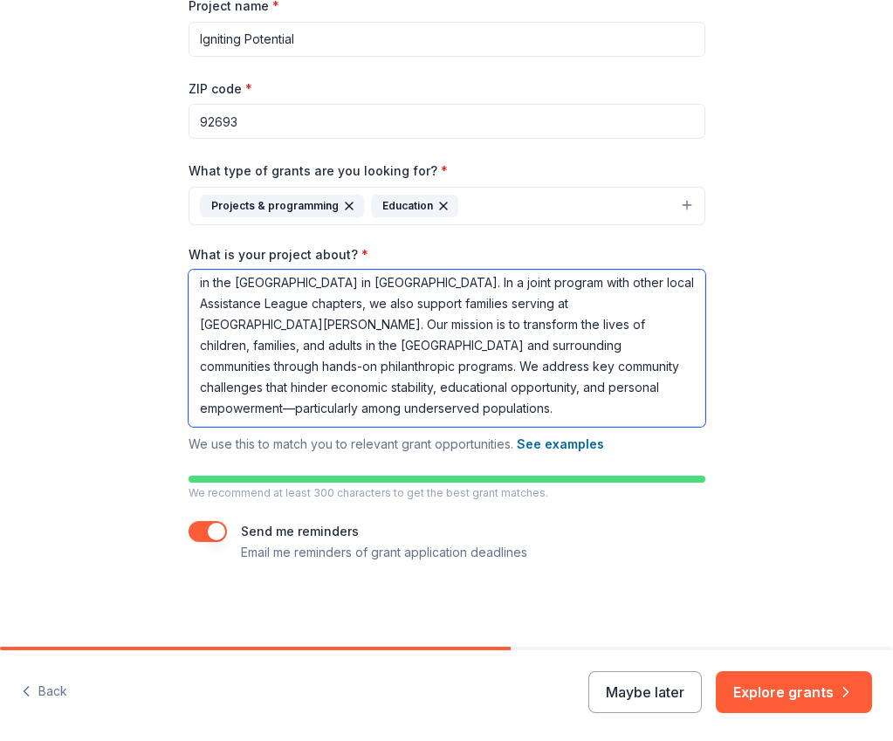
scroll to position [152, 0]
click at [256, 427] on textarea "The Assistance League of Capistrano Valley (ALCV) is an all-volunteer, 501(c)(3…" at bounding box center [447, 348] width 517 height 157
type textarea "The Assistance League of Capistrano Valley (ALCV) is an all-volunteer, 501(c)(3…"
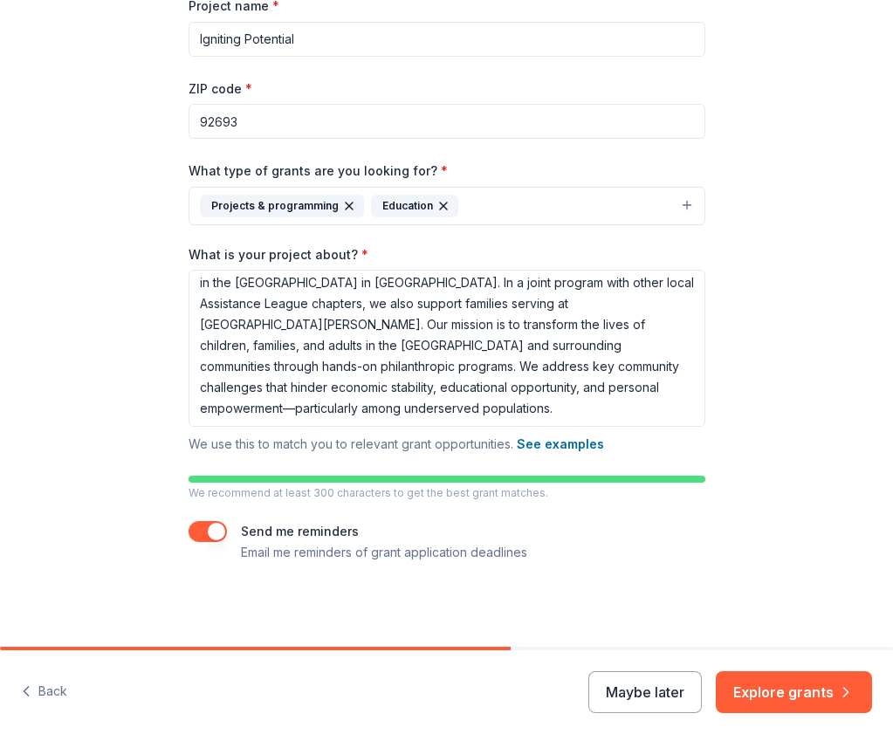
click at [189, 57] on input "Igniting Potential" at bounding box center [447, 39] width 517 height 35
type input "I"
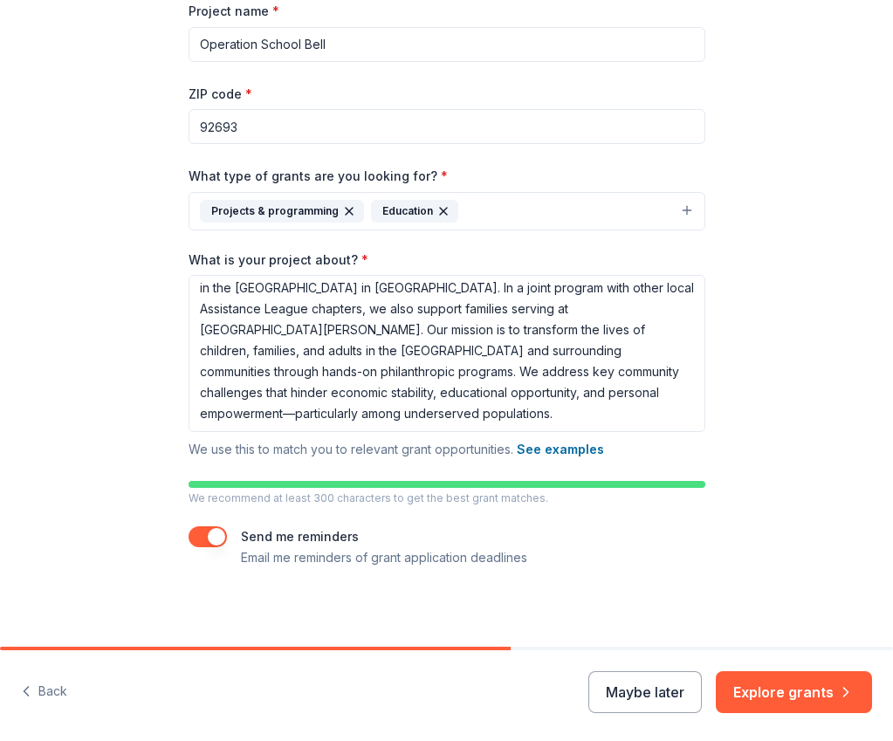
scroll to position [175, 0]
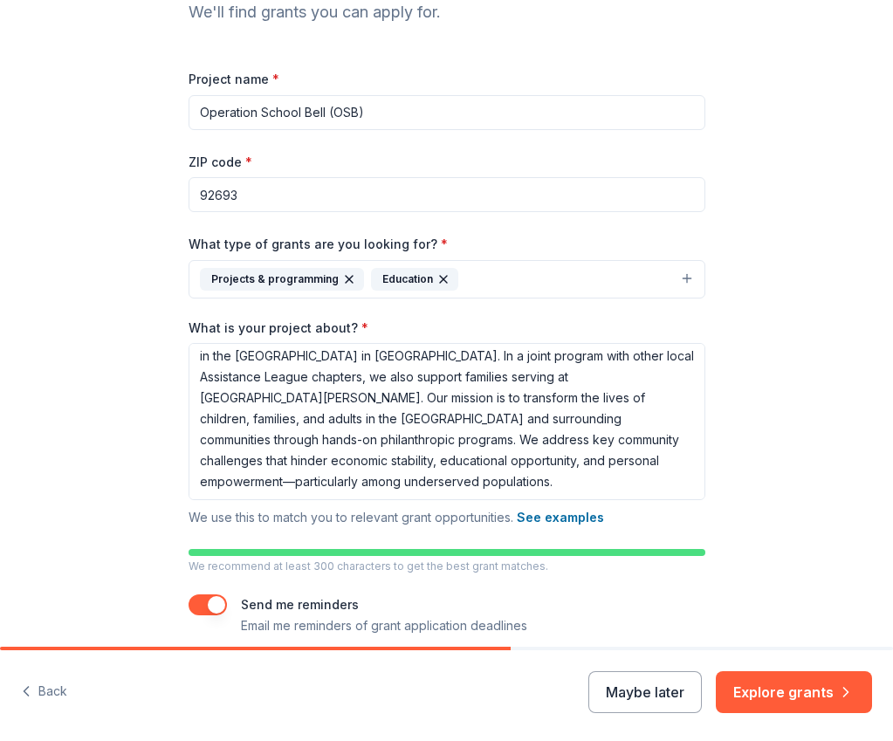
type input "Operation School Bell (OSB)"
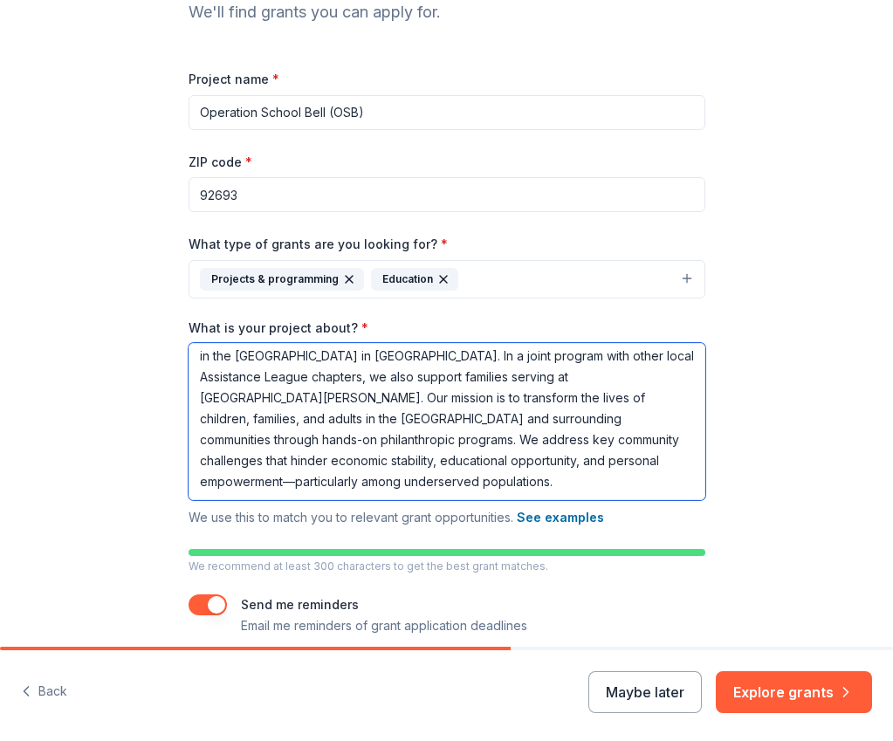
click at [189, 500] on textarea "The Assistance League of Capistrano Valley (ALCV) is an all-volunteer, 501(c)(3…" at bounding box center [447, 421] width 517 height 157
paste textarea "Economic Insecurity Among Children and Families Thousands of students in the Ca…"
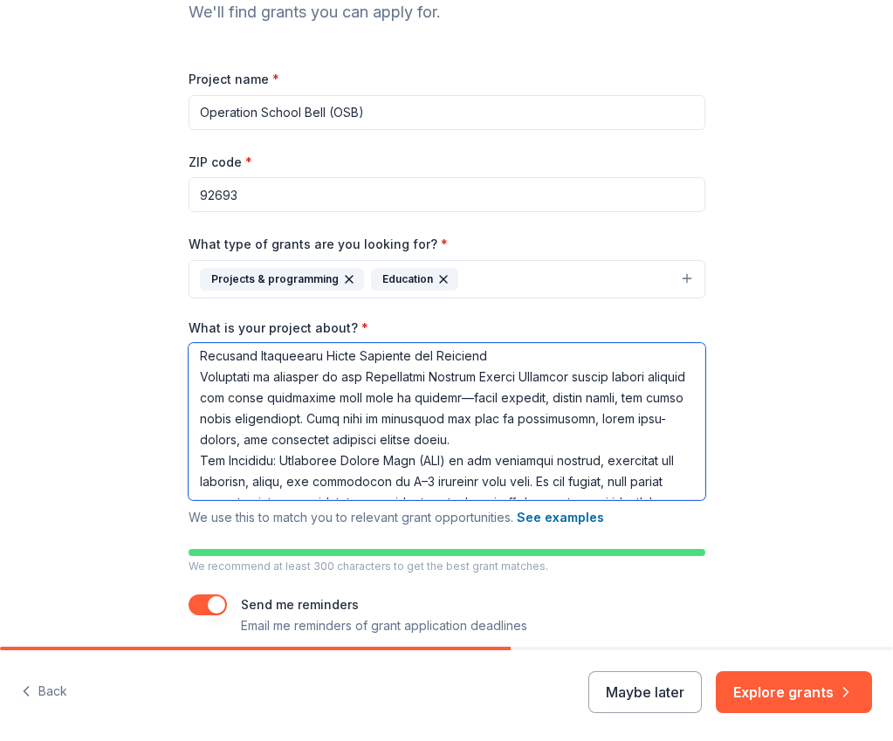
scroll to position [435, 0]
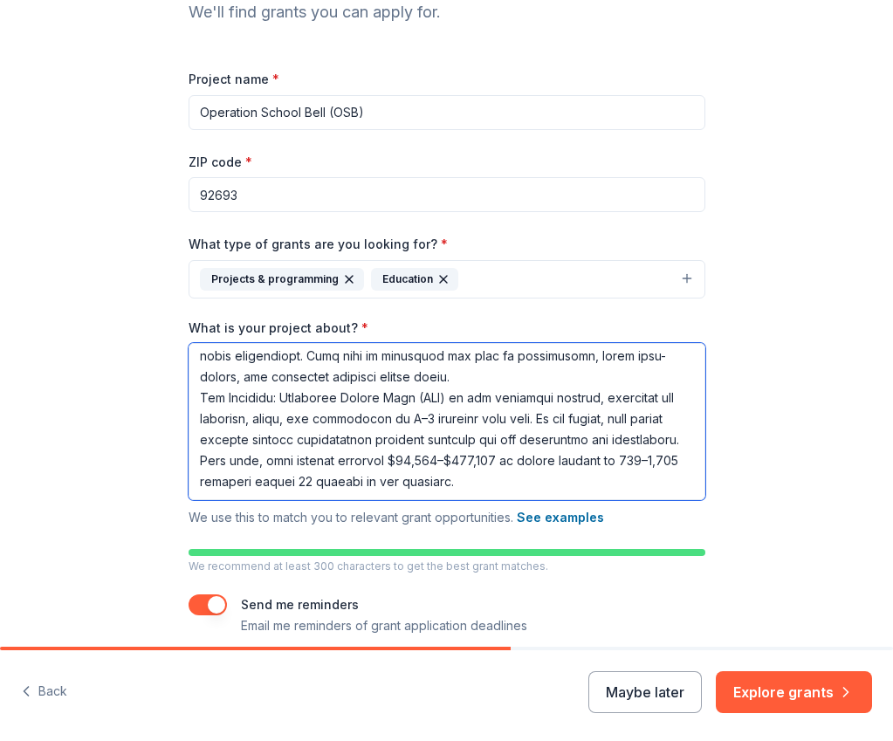
click at [189, 500] on textarea "What is your project about? *" at bounding box center [447, 421] width 517 height 157
click at [293, 500] on textarea "What is your project about? *" at bounding box center [447, 421] width 517 height 157
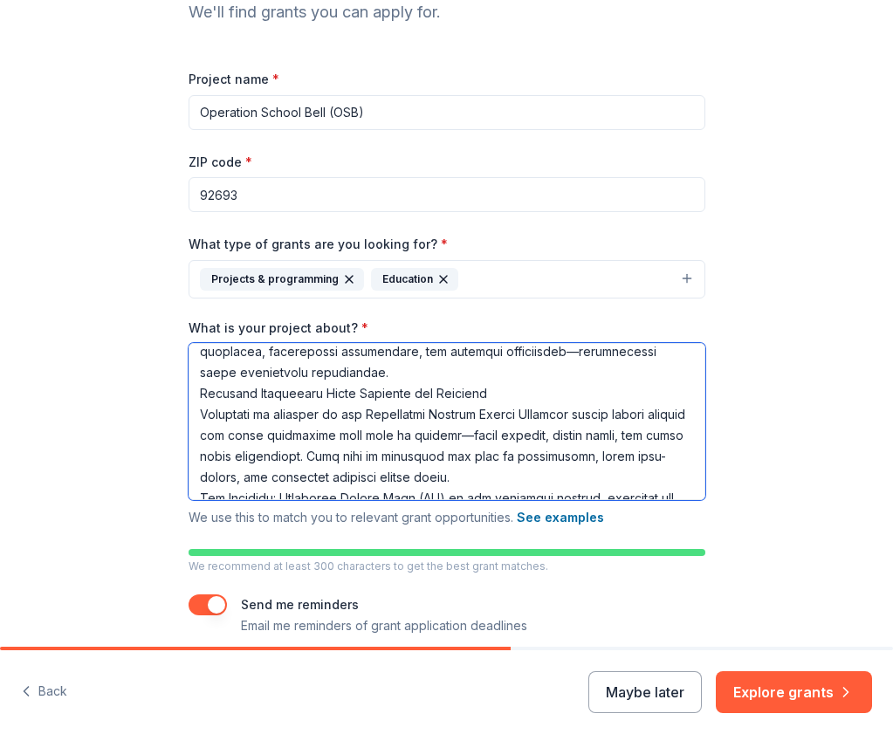
scroll to position [159, 0]
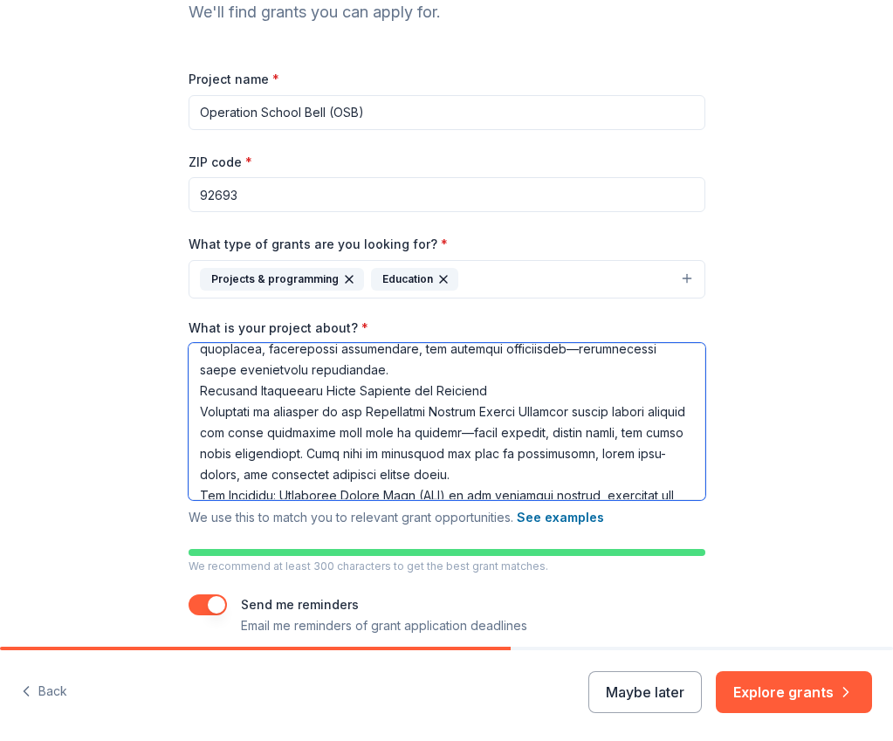
drag, startPoint x: 40, startPoint y: 552, endPoint x: 342, endPoint y: 546, distance: 302.2
click at [342, 500] on textarea "What is your project about? *" at bounding box center [447, 421] width 517 height 157
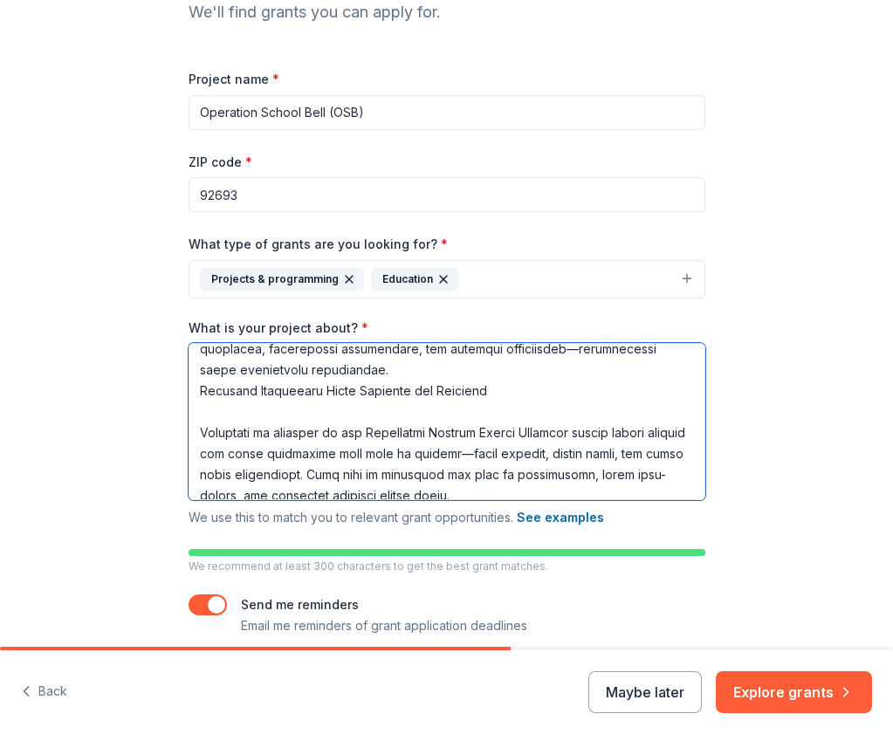
scroll to position [162, 0]
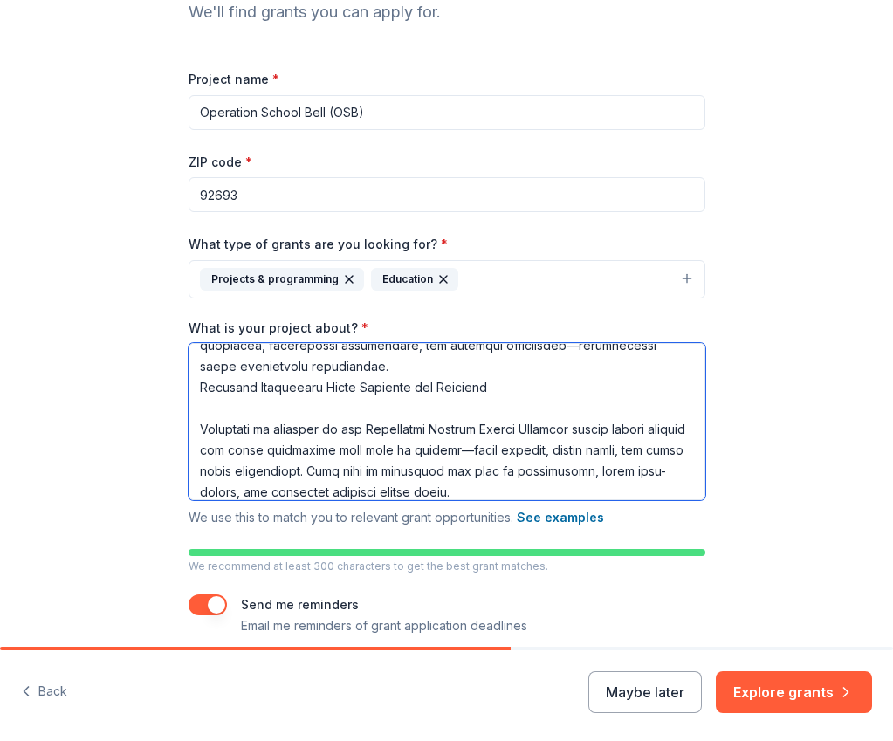
click at [245, 500] on textarea "What is your project about? *" at bounding box center [447, 421] width 517 height 157
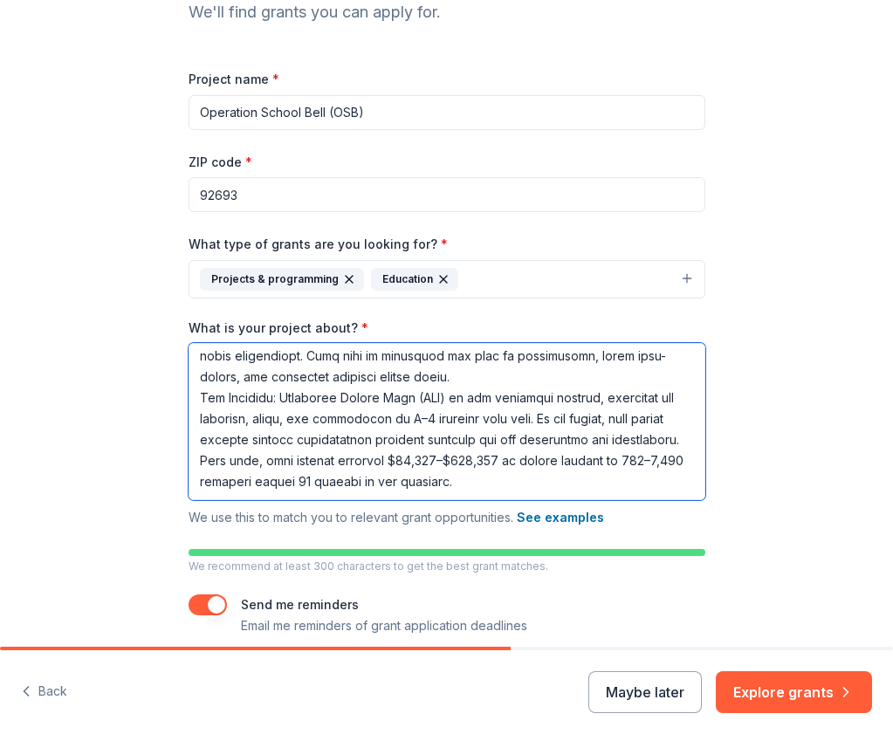
scroll to position [375, 0]
click at [189, 500] on textarea "What is your project about? *" at bounding box center [447, 421] width 517 height 157
type textarea "Lor Ipsumdolor Sitame co Adipiscing Elitse (DOEI) te in utl-etdolorem, 323(a)(0…"
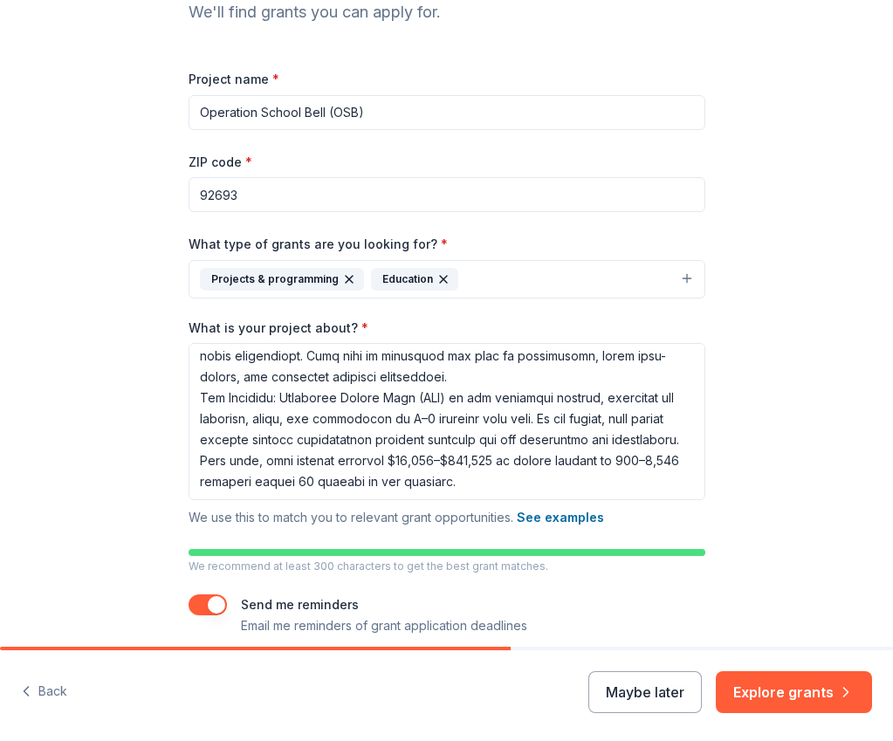
click at [221, 130] on input "Operation School Bell (OSB)" at bounding box center [447, 112] width 517 height 35
click at [216, 130] on input "Operation School Bell (OSB) &Serving Those Who Serve" at bounding box center [447, 112] width 517 height 35
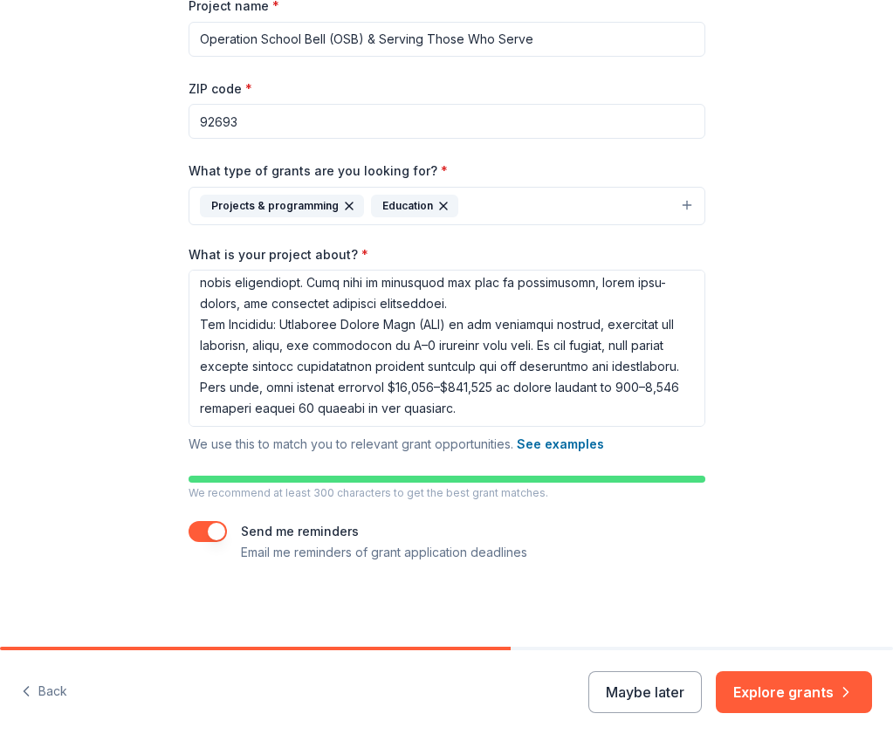
scroll to position [311, 0]
type input "Operation School Bell (OSB) & Serving Those Who Serve"
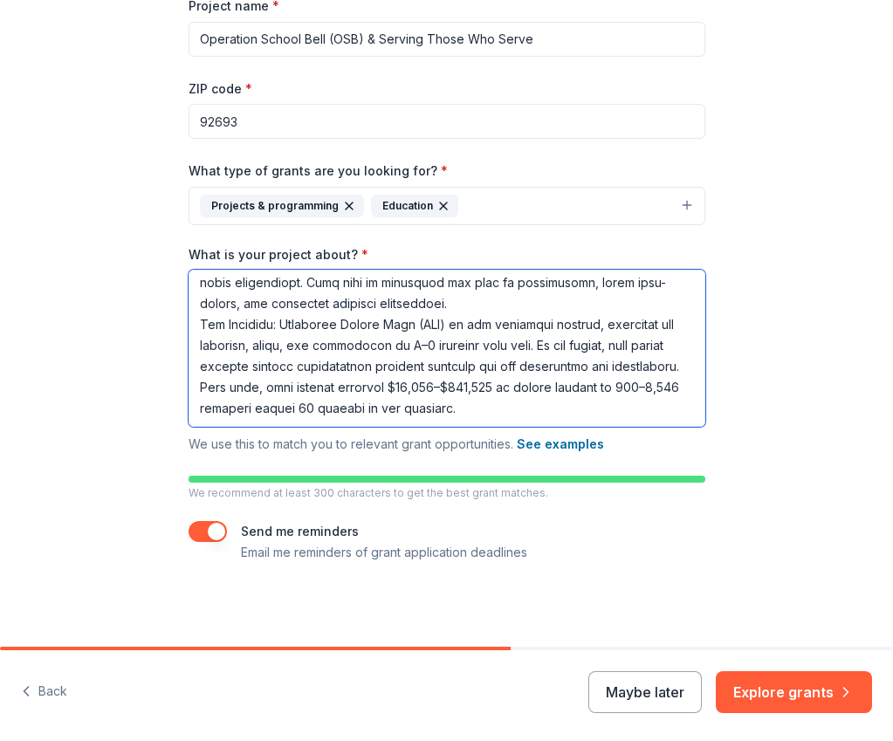
click at [189, 394] on textarea "What is your project about? *" at bounding box center [447, 348] width 517 height 157
paste textarea "Support for Military Families Families stationed at [GEOGRAPHIC_DATA][PERSON_NA…"
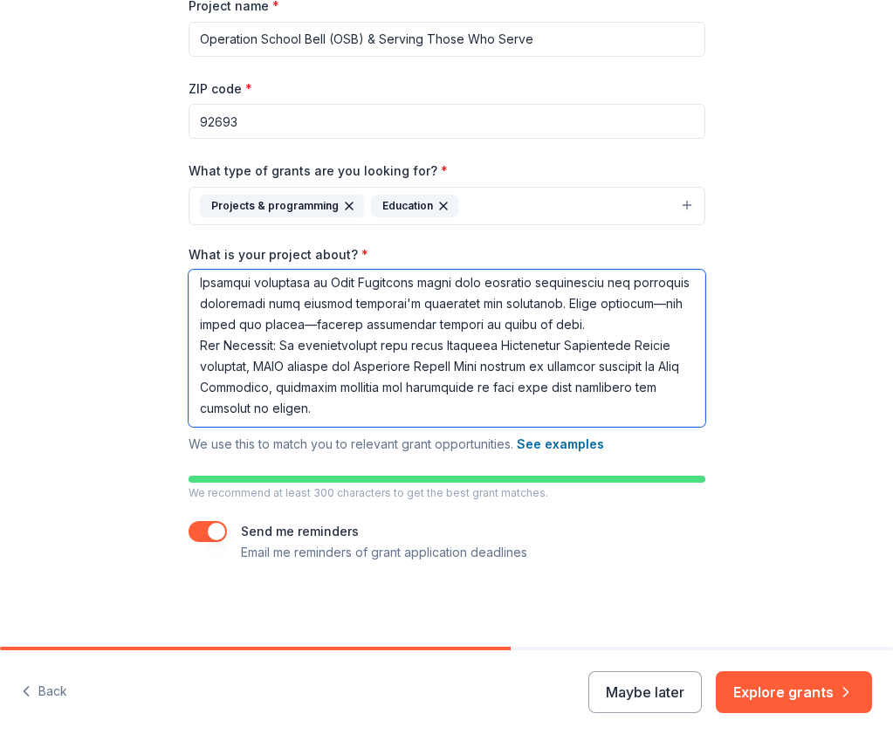
scroll to position [572, 0]
click at [209, 362] on textarea "What is your project about? *" at bounding box center [447, 348] width 517 height 157
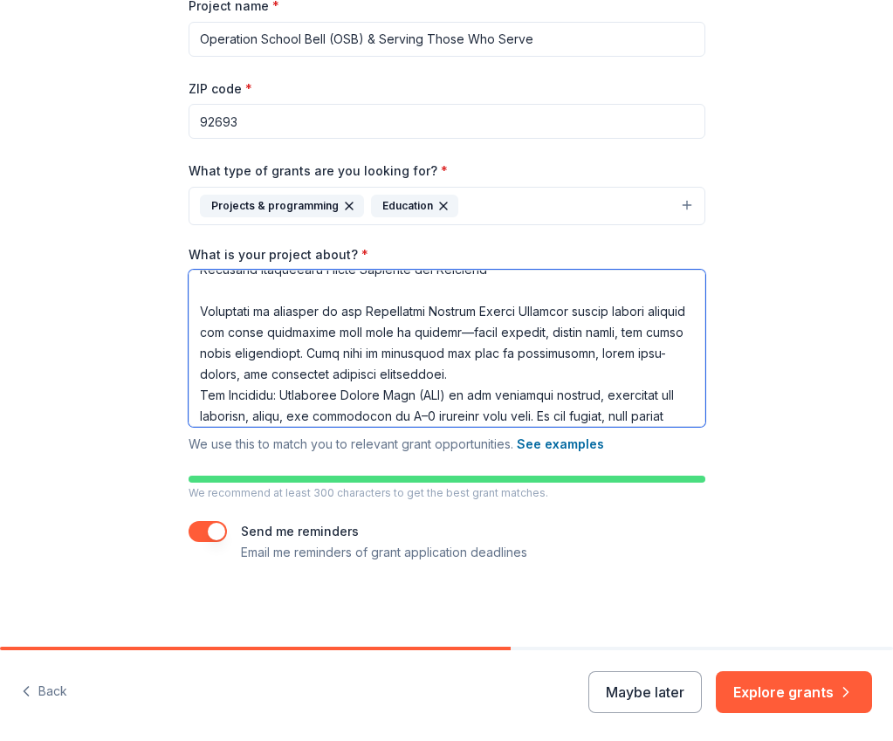
scroll to position [224, 0]
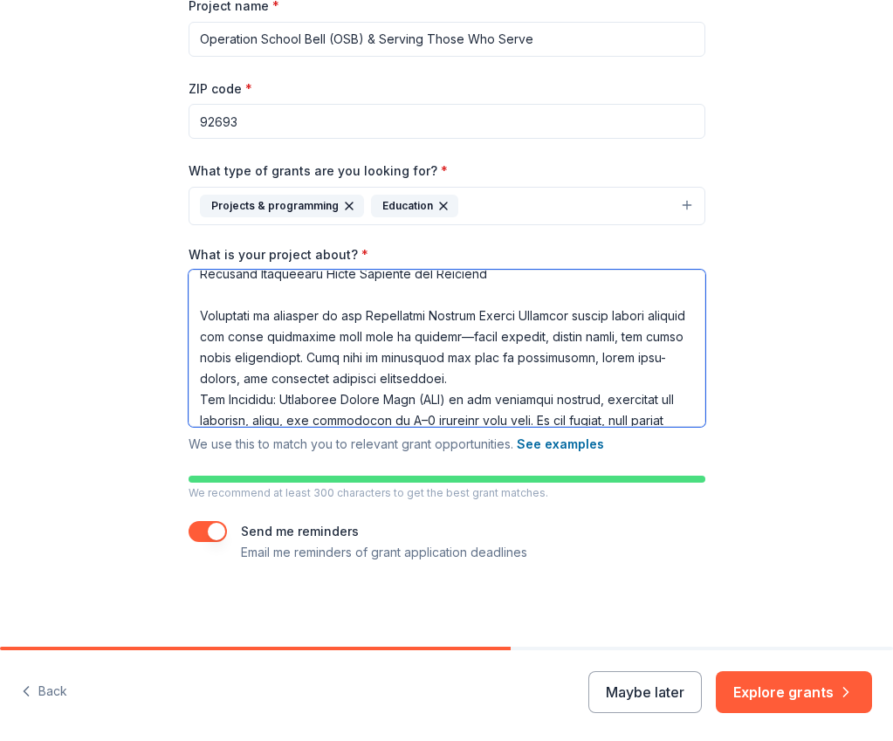
click at [189, 398] on textarea "What is your project about? *" at bounding box center [447, 348] width 517 height 157
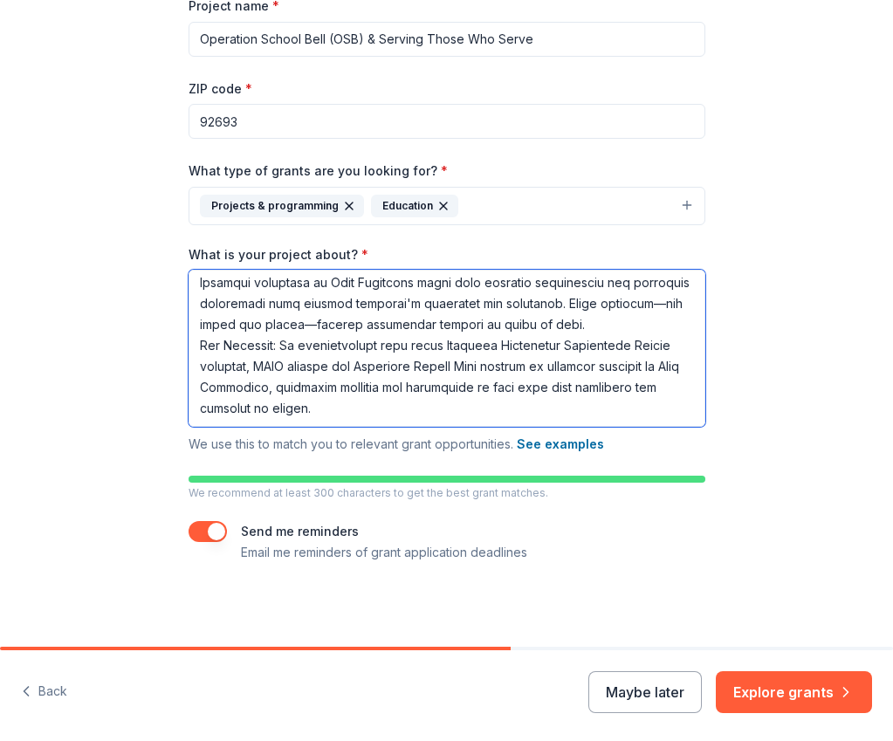
scroll to position [692, 0]
click at [288, 404] on textarea "What is your project about? *" at bounding box center [447, 348] width 517 height 157
click at [189, 427] on textarea "What is your project about? *" at bounding box center [447, 348] width 517 height 157
click at [189, 426] on textarea "What is your project about? *" at bounding box center [447, 348] width 517 height 157
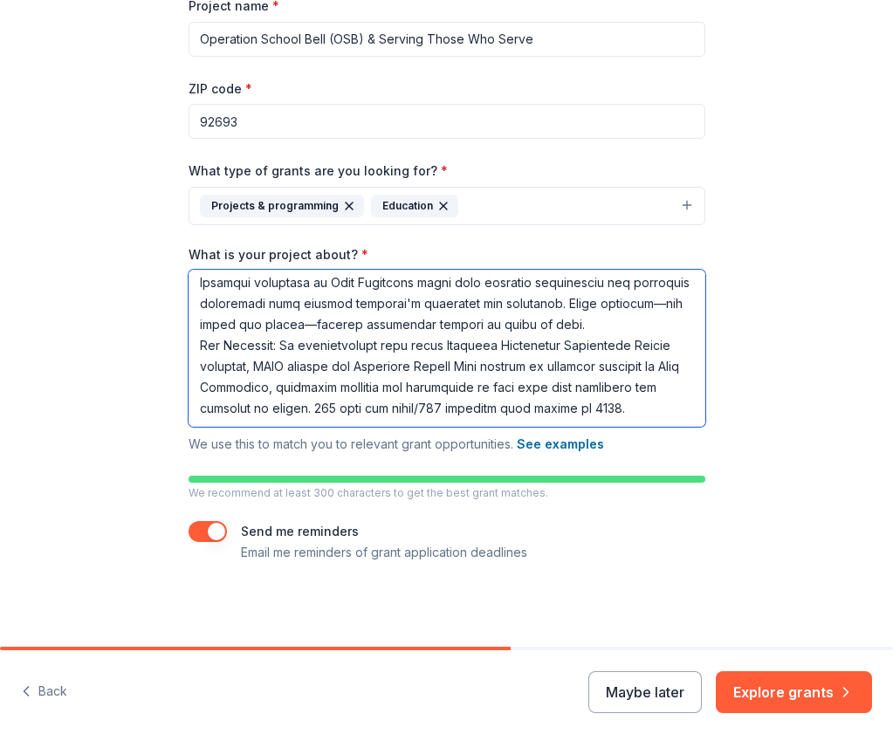
click at [189, 426] on textarea "What is your project about? *" at bounding box center [447, 348] width 517 height 157
click at [260, 425] on textarea "What is your project about? *" at bounding box center [447, 348] width 517 height 157
type textarea "Lor Ipsumdolor Sitame co Adipiscing Elitse (DOEI) te in utl-etdolorem, 095(a)(6…"
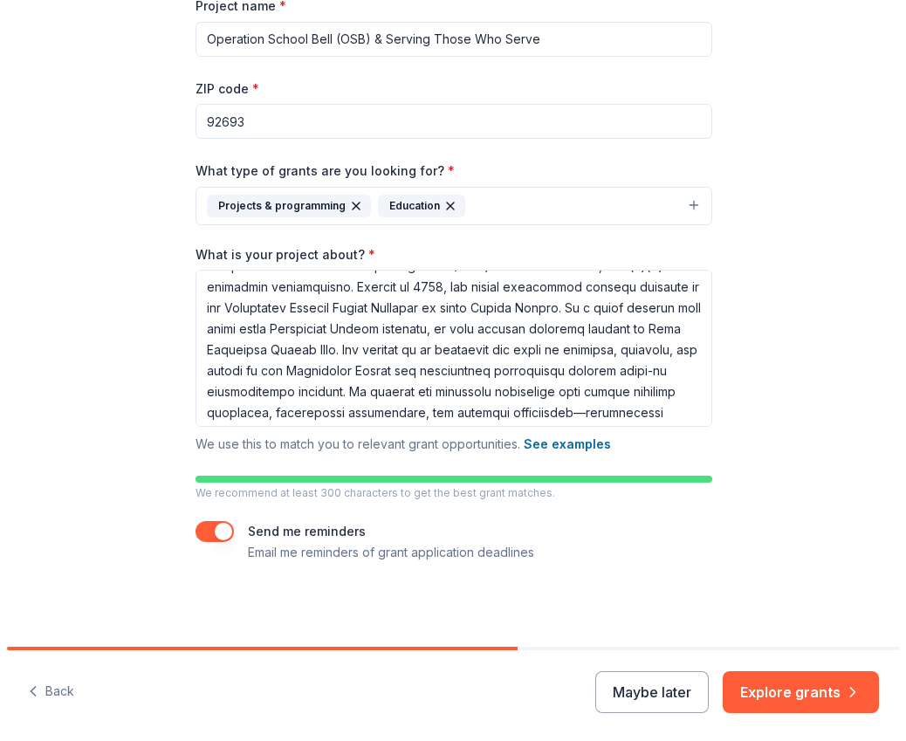
scroll to position [0, 0]
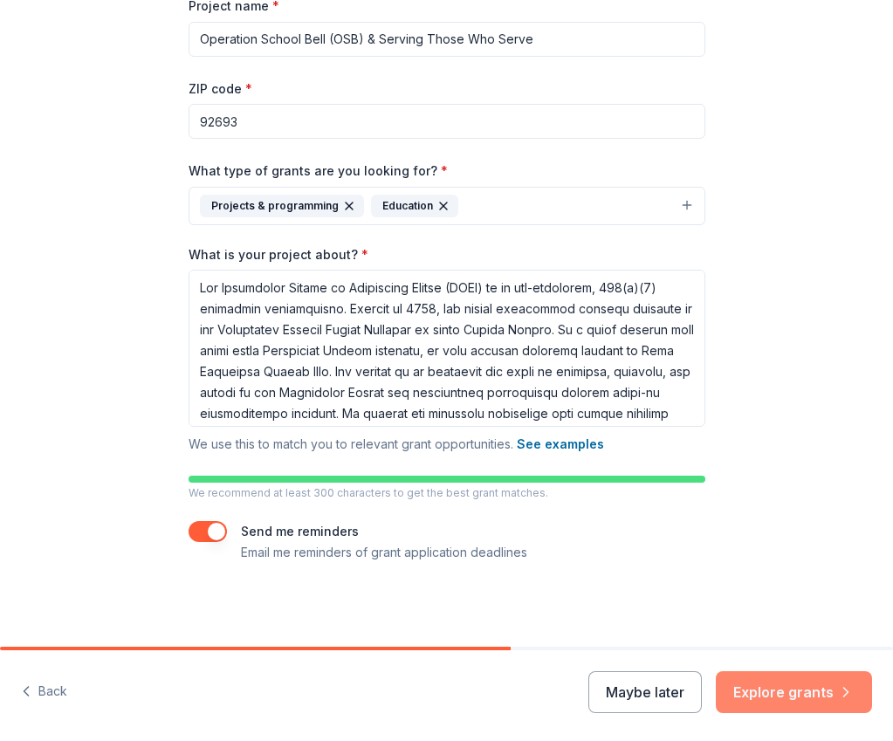
click at [716, 689] on button "Explore grants" at bounding box center [794, 692] width 156 height 42
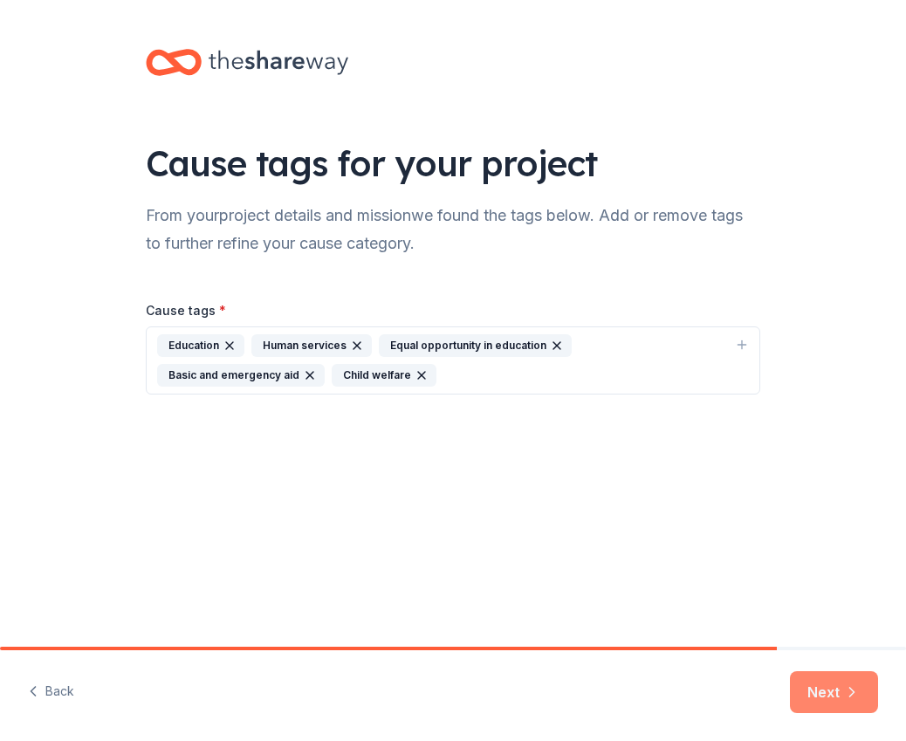
click at [822, 698] on button "Next" at bounding box center [834, 692] width 88 height 42
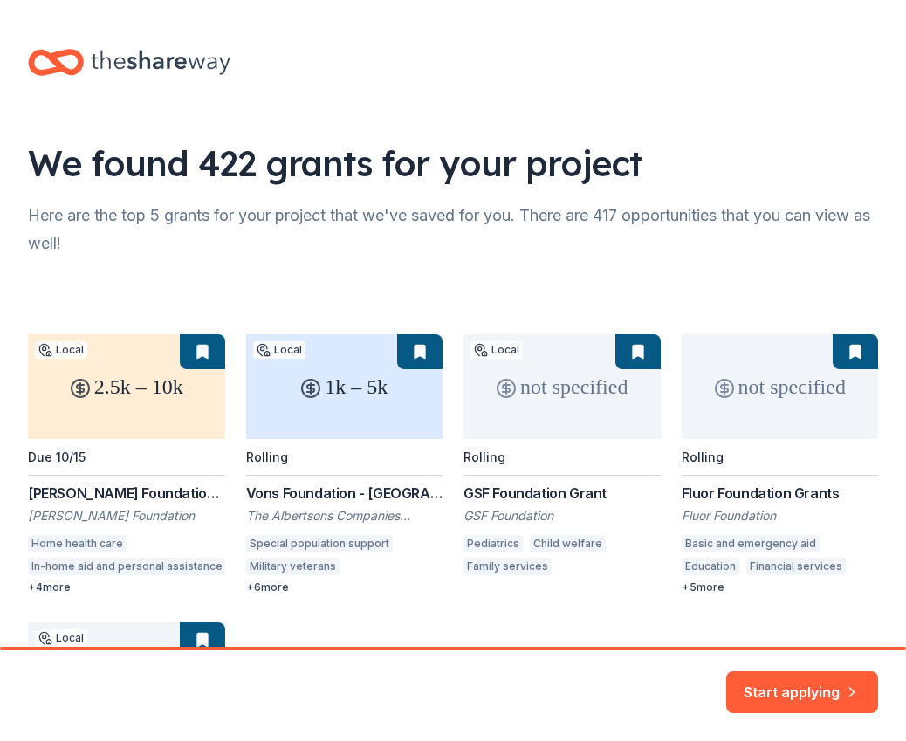
click at [309, 523] on div "2.5k – 10k Local Due 10/15 [PERSON_NAME] Foundation [PERSON_NAME] [PERSON_NAME]…" at bounding box center [453, 608] width 850 height 548
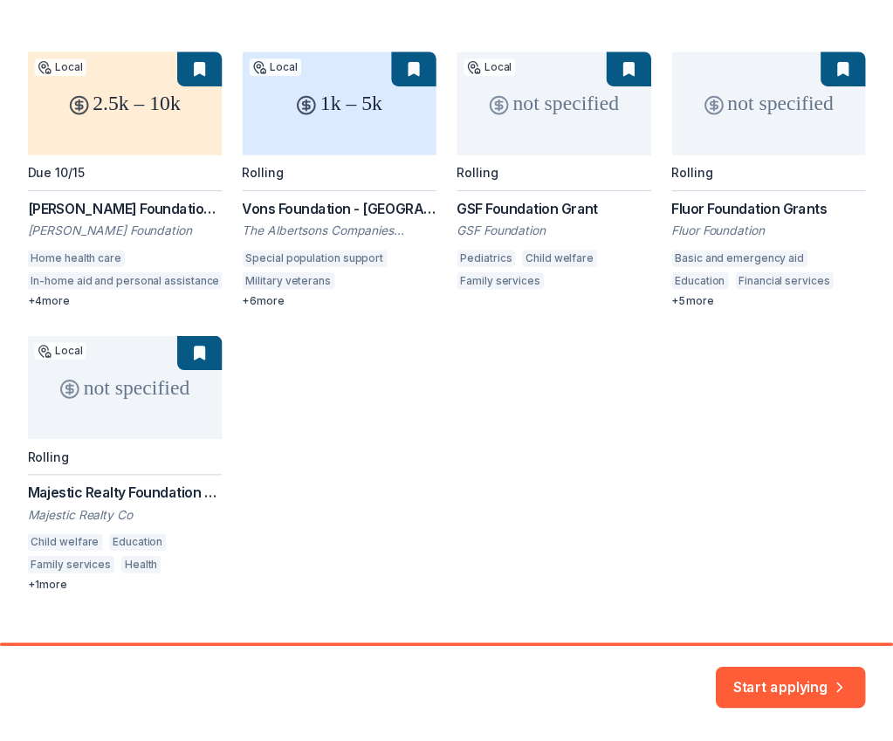
scroll to position [320, 0]
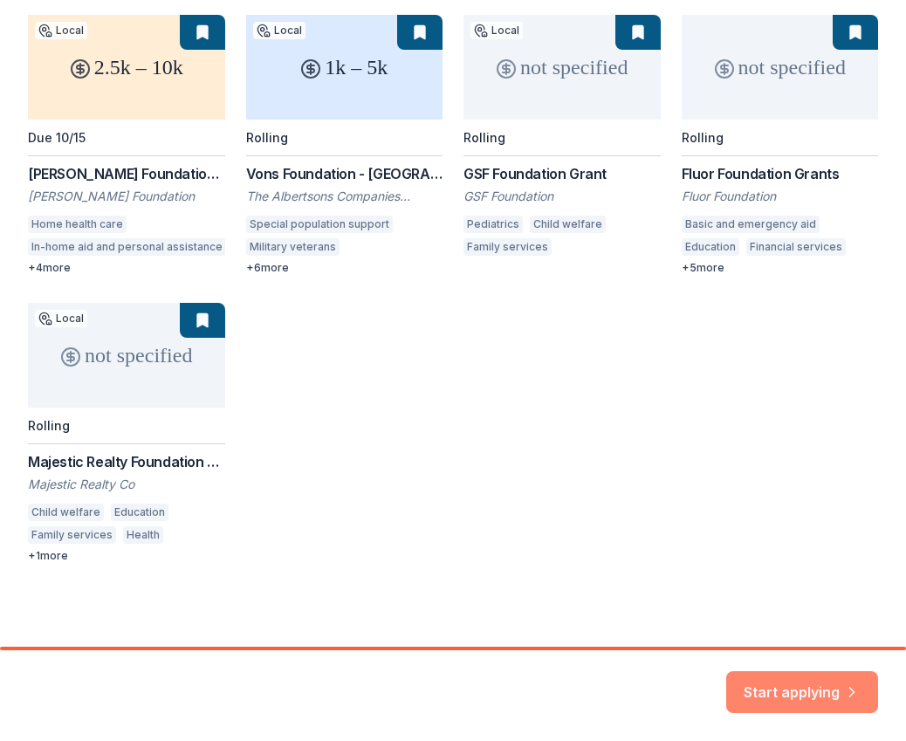
click at [791, 690] on button "Start applying" at bounding box center [802, 682] width 152 height 42
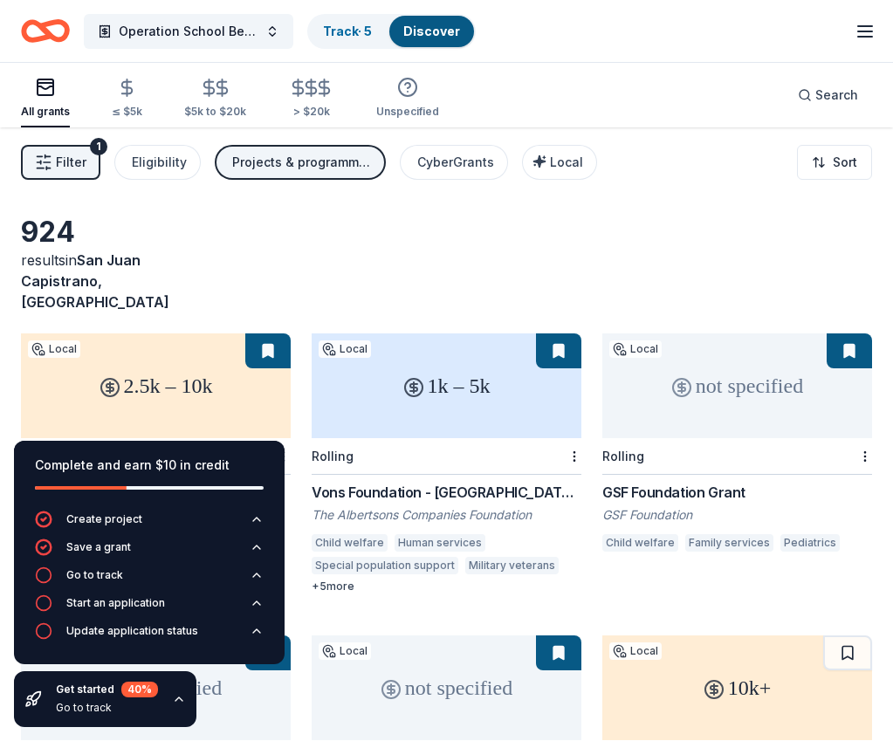
click at [566, 165] on span "Local" at bounding box center [566, 162] width 33 height 15
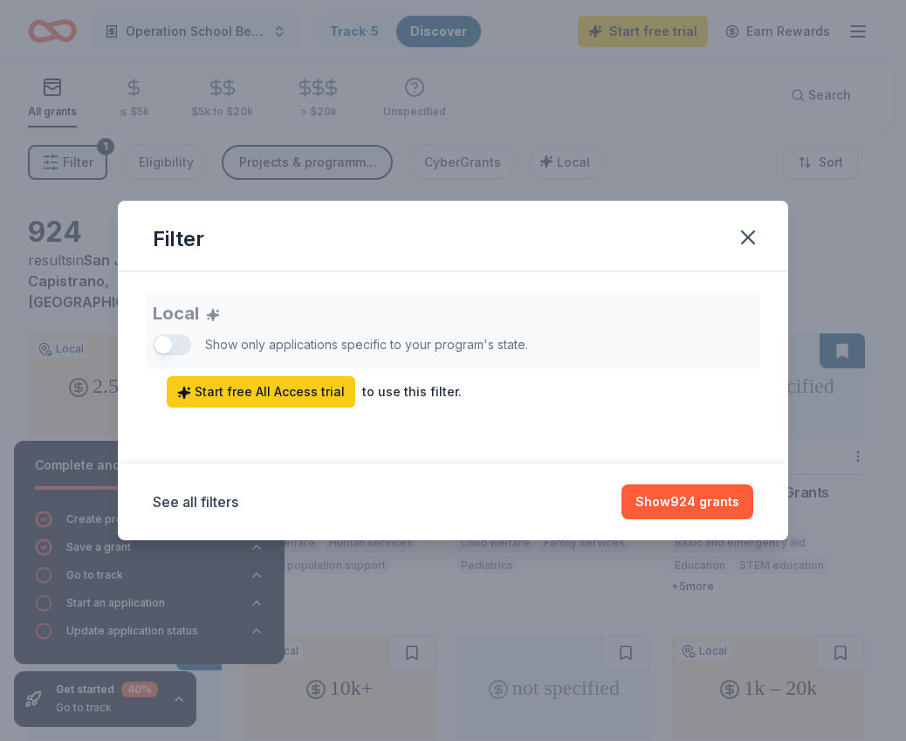
click at [160, 344] on div "Local Show only applications specific to your program's state. Start free All A…" at bounding box center [453, 349] width 601 height 115
click at [316, 397] on span "Start free All Access trial" at bounding box center [261, 392] width 168 height 21
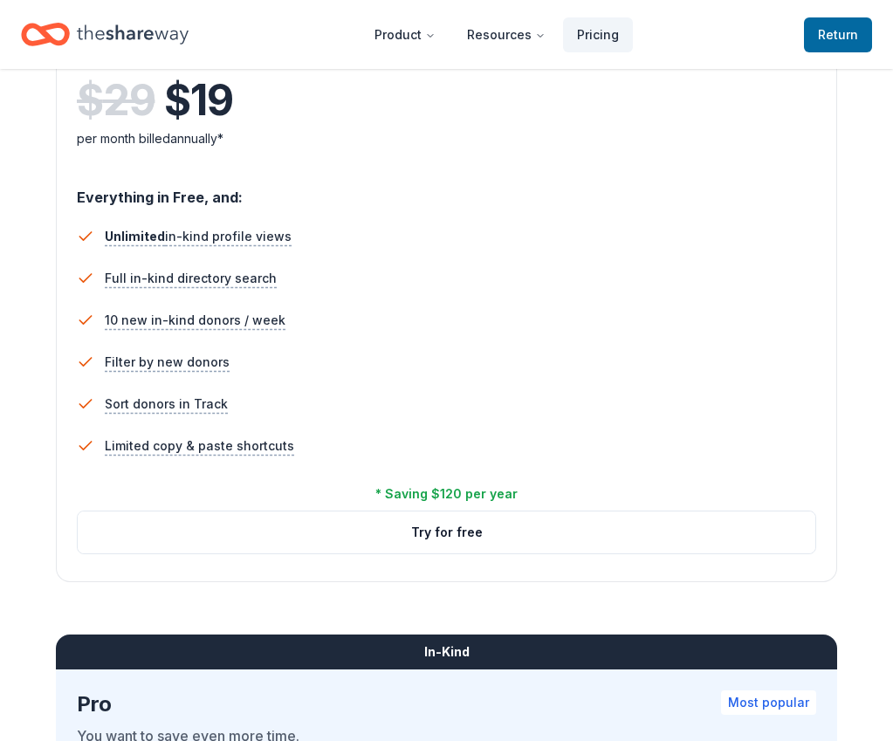
scroll to position [1031, 0]
